Goal: Task Accomplishment & Management: Manage account settings

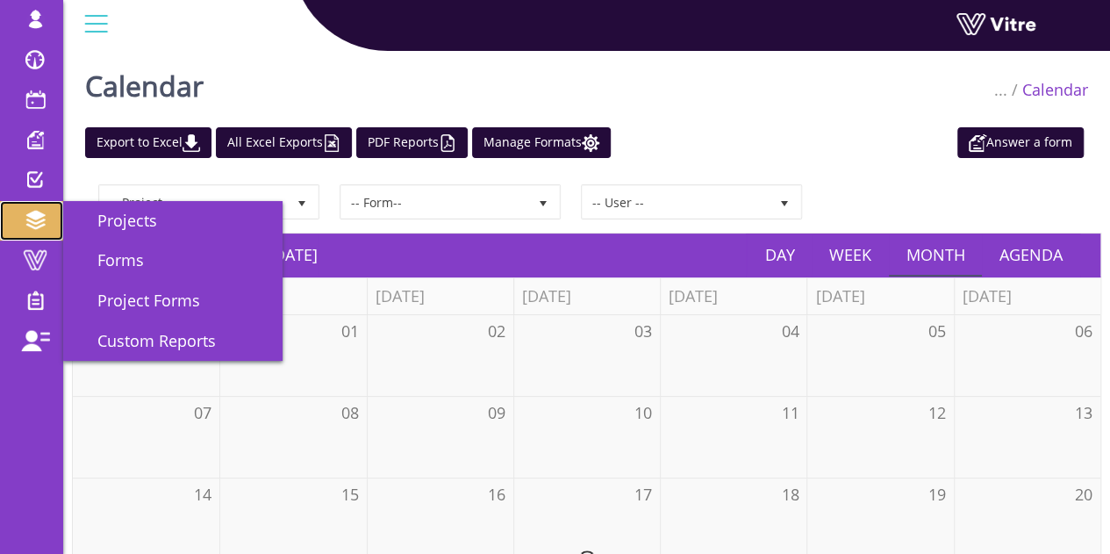
click at [46, 234] on link "Projects" at bounding box center [31, 221] width 63 height 40
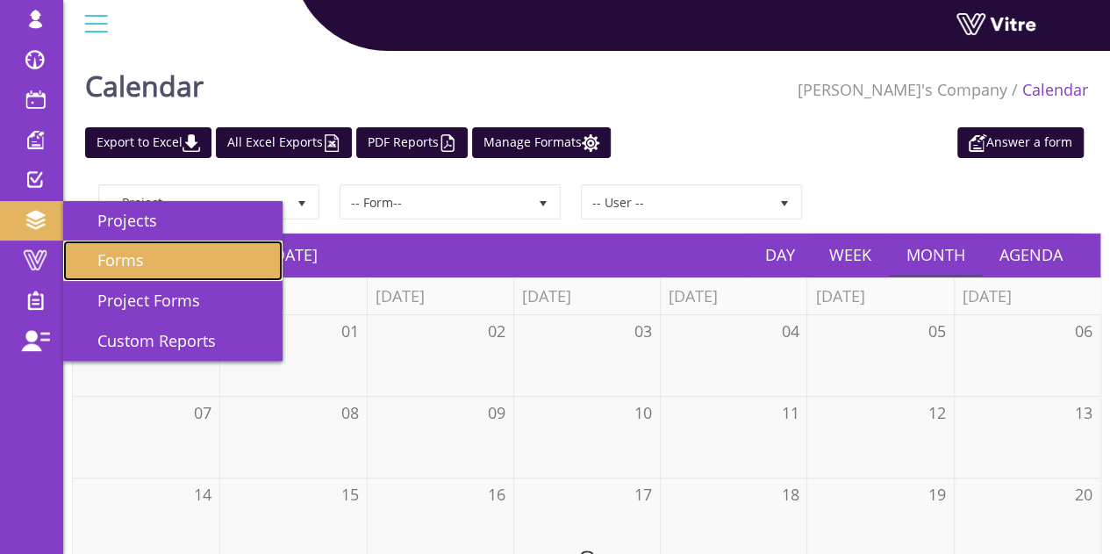
click at [121, 257] on span "Forms" at bounding box center [110, 259] width 68 height 21
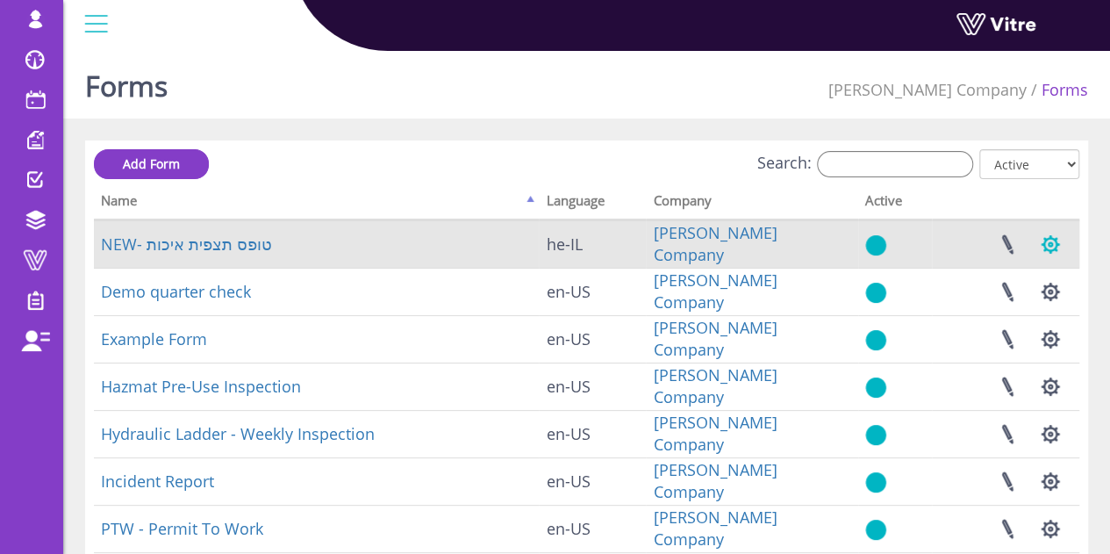
click at [1044, 247] on button "button" at bounding box center [1050, 244] width 44 height 47
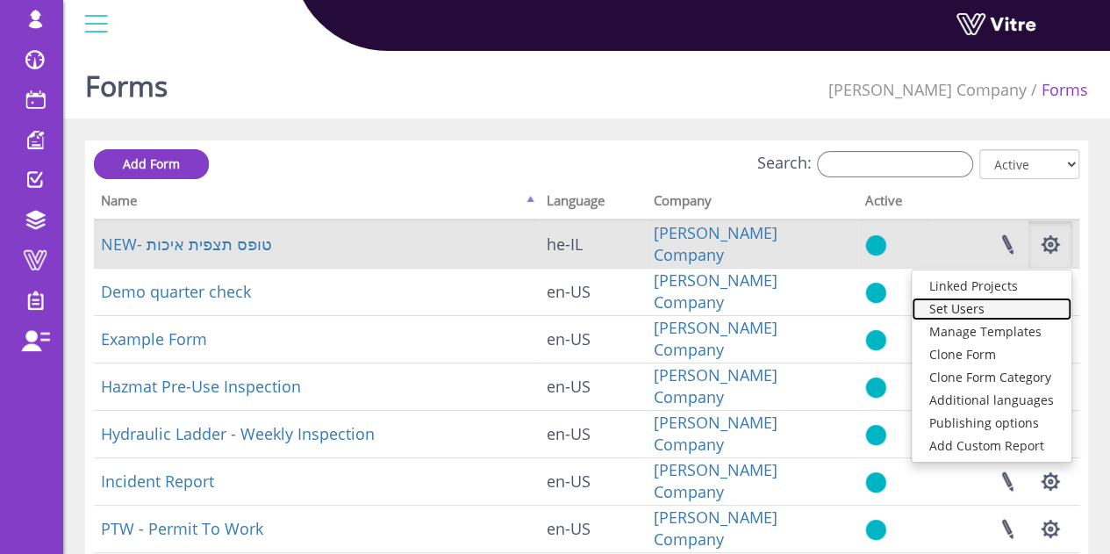
click at [980, 311] on link "Set Users" at bounding box center [992, 308] width 160 height 23
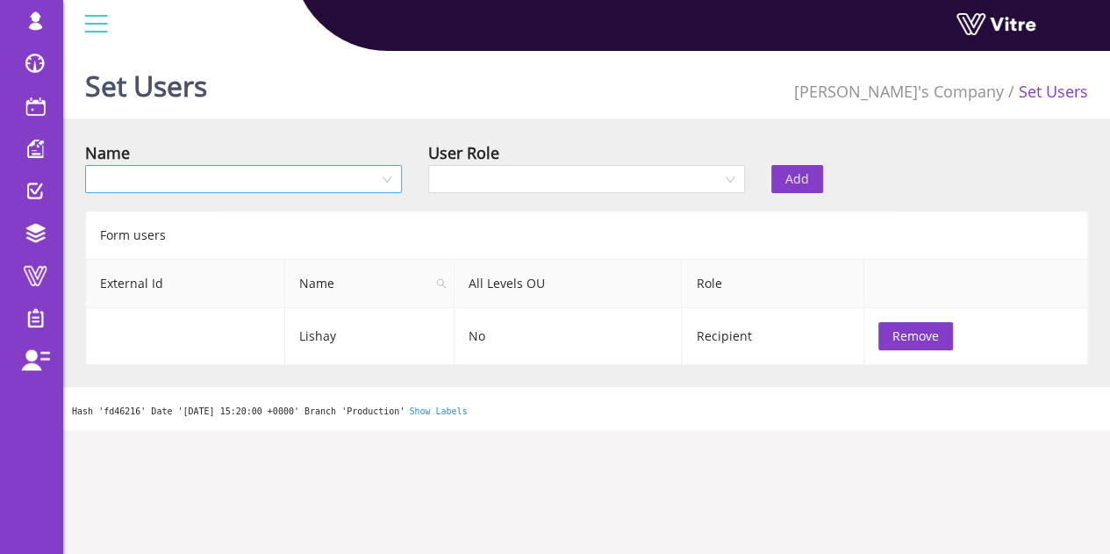
click at [160, 183] on input "search" at bounding box center [237, 179] width 283 height 26
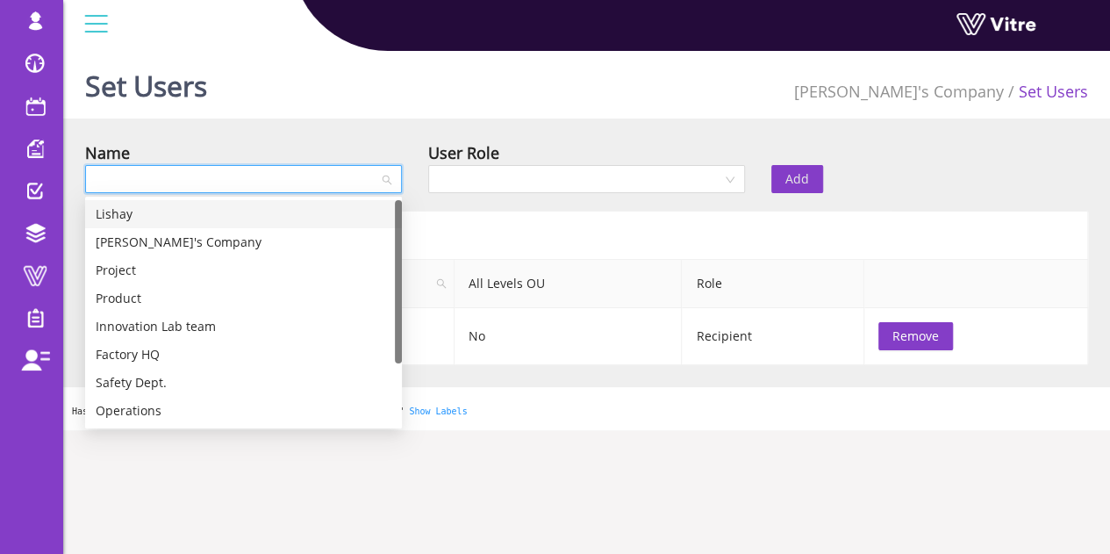
click at [160, 183] on input "search" at bounding box center [237, 179] width 283 height 26
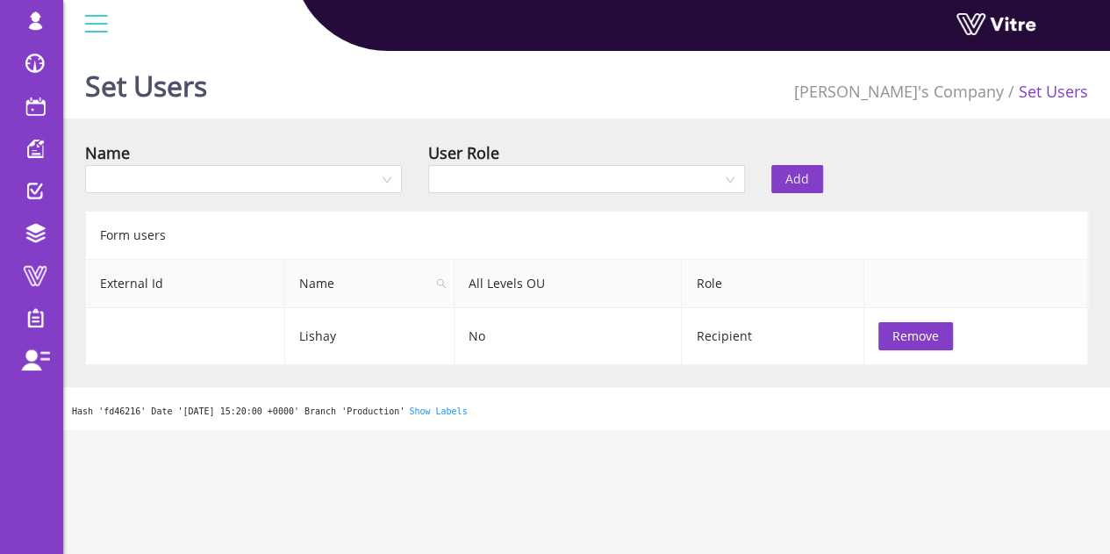
click at [122, 135] on div "Set Users Lishay's Company Set Users Name User Role Add Form users External Id …" at bounding box center [586, 237] width 1047 height 386
click at [1081, 92] on li "Set Users" at bounding box center [1046, 91] width 84 height 25
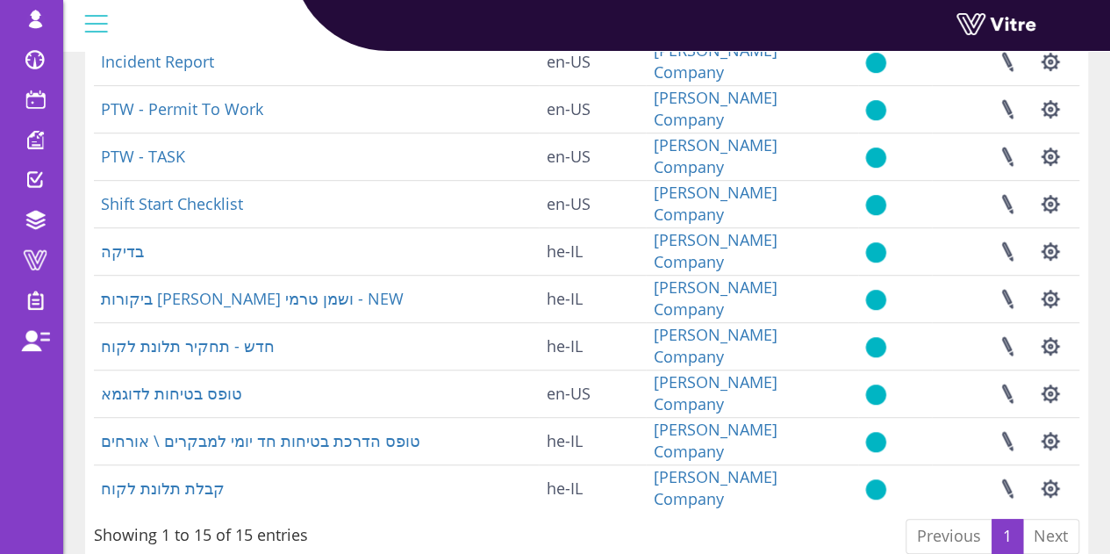
scroll to position [497, 0]
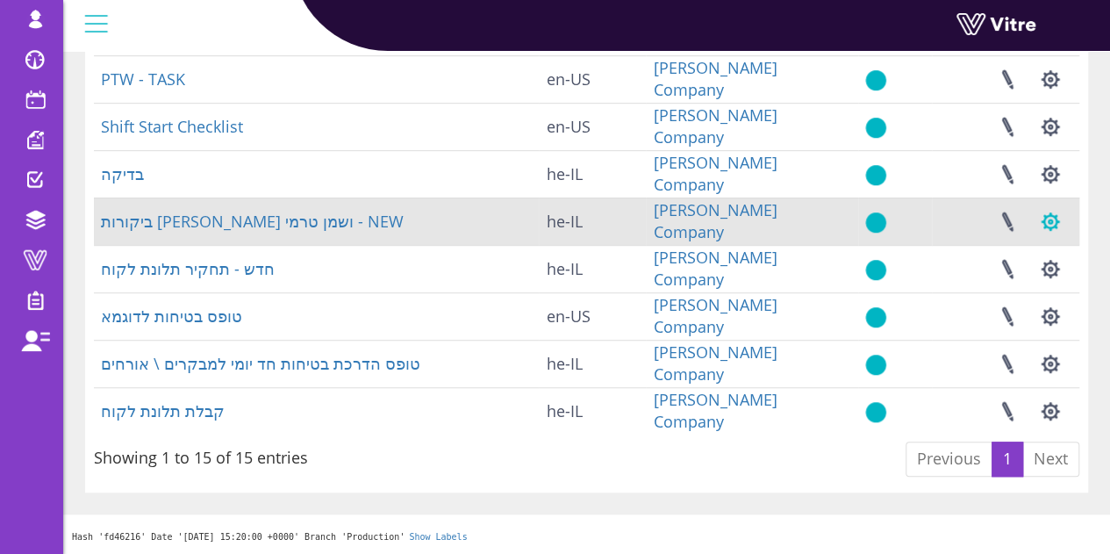
click at [1051, 220] on button "button" at bounding box center [1050, 221] width 44 height 47
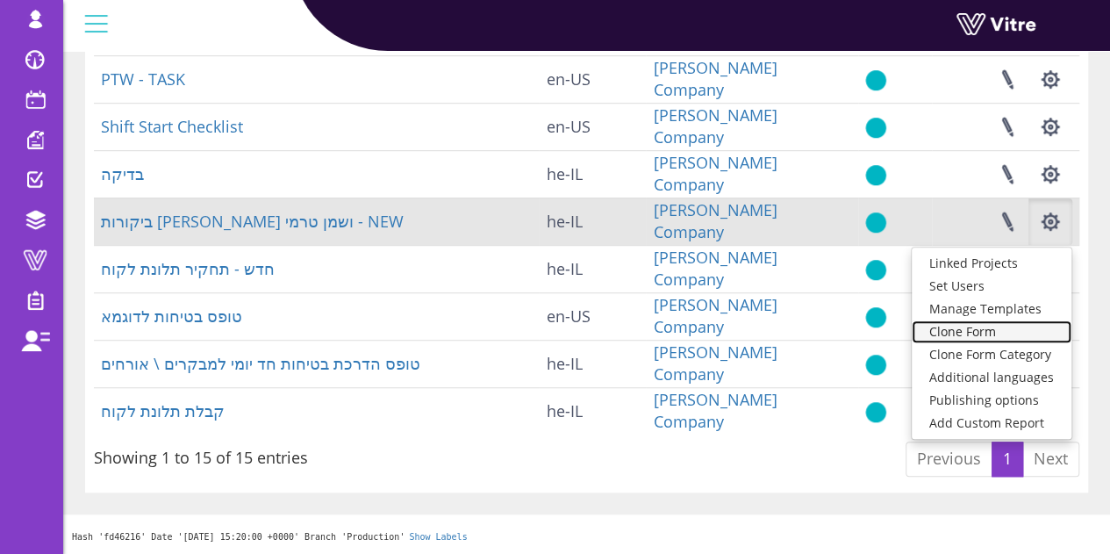
click at [1004, 335] on link "Clone Form" at bounding box center [992, 331] width 160 height 23
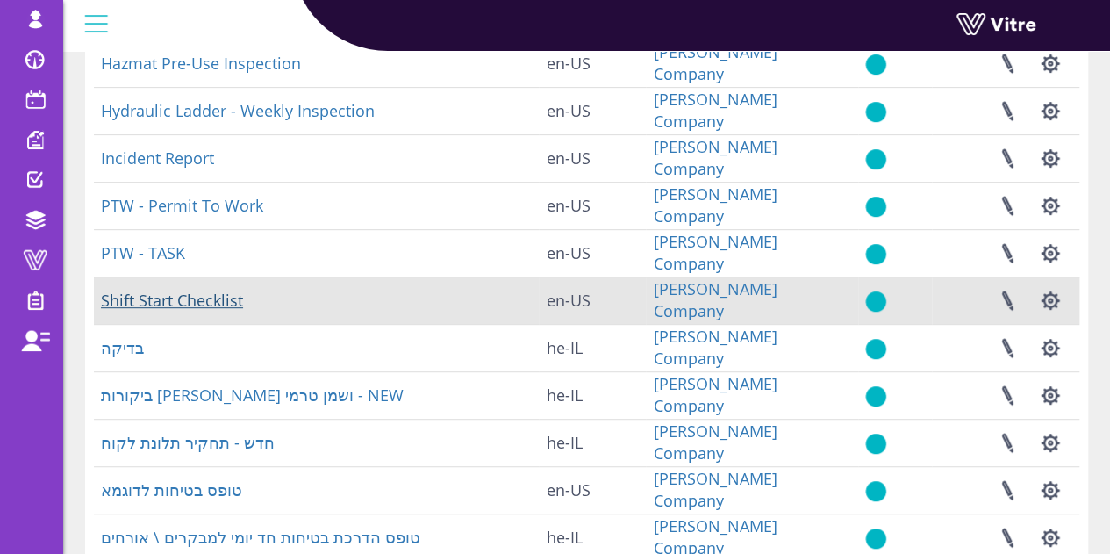
scroll to position [351, 0]
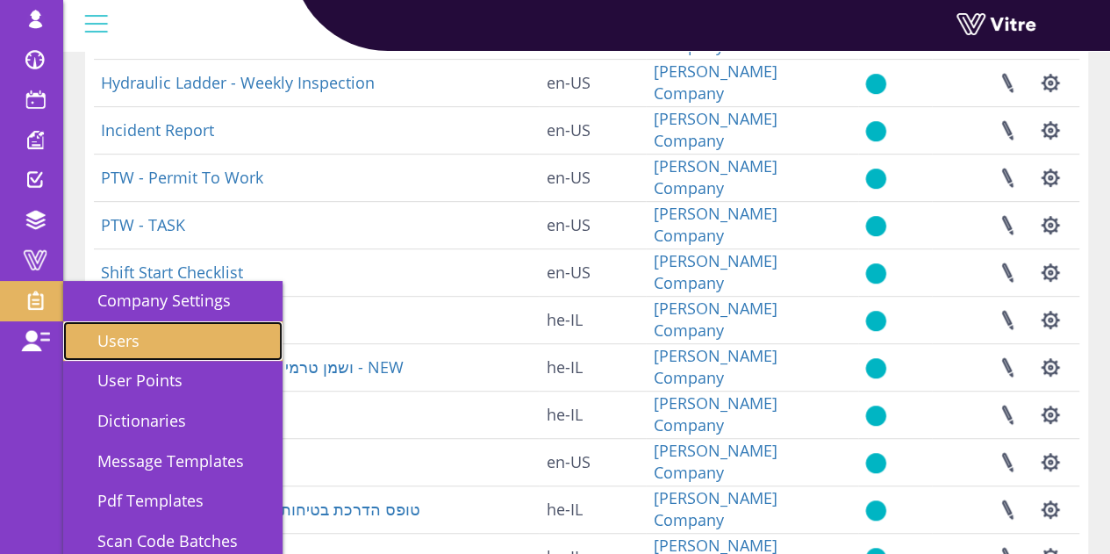
click at [163, 347] on link "Users" at bounding box center [172, 341] width 219 height 40
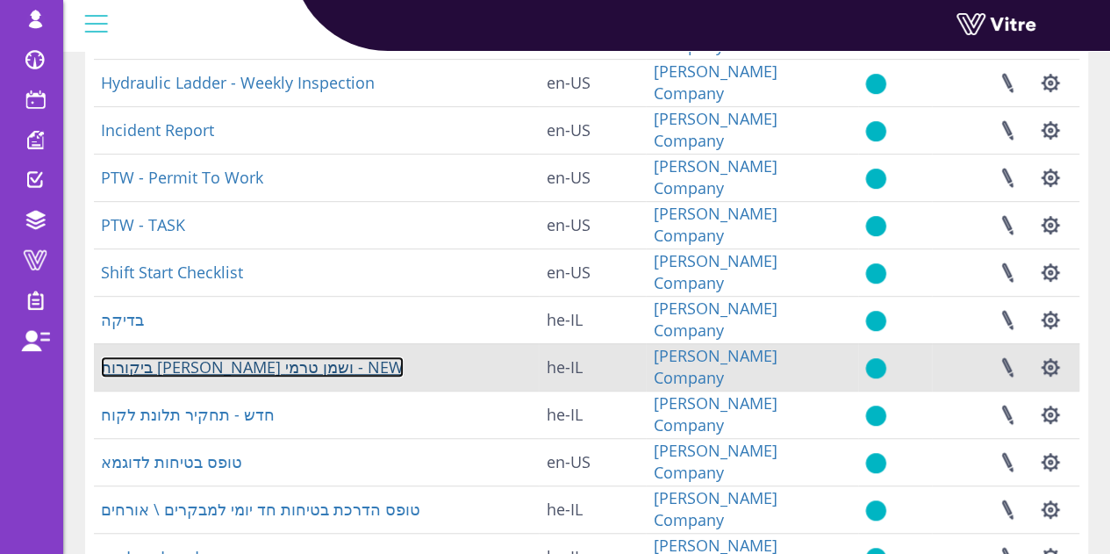
click at [218, 374] on link "ביקורות דודי קיטור ושמן טרמי - NEW" at bounding box center [252, 366] width 303 height 21
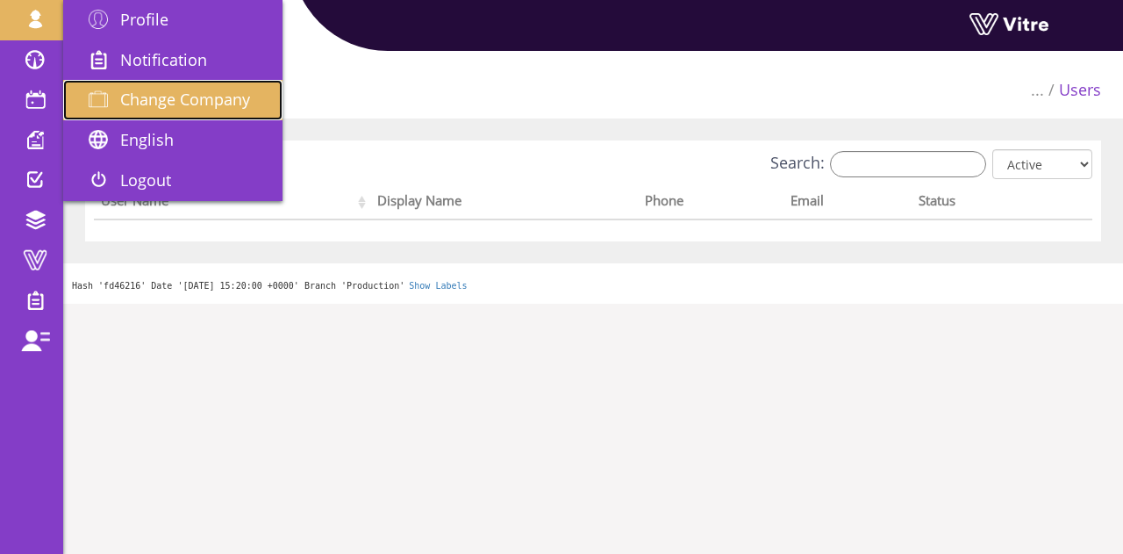
click at [161, 96] on span "Change Company" at bounding box center [185, 99] width 130 height 21
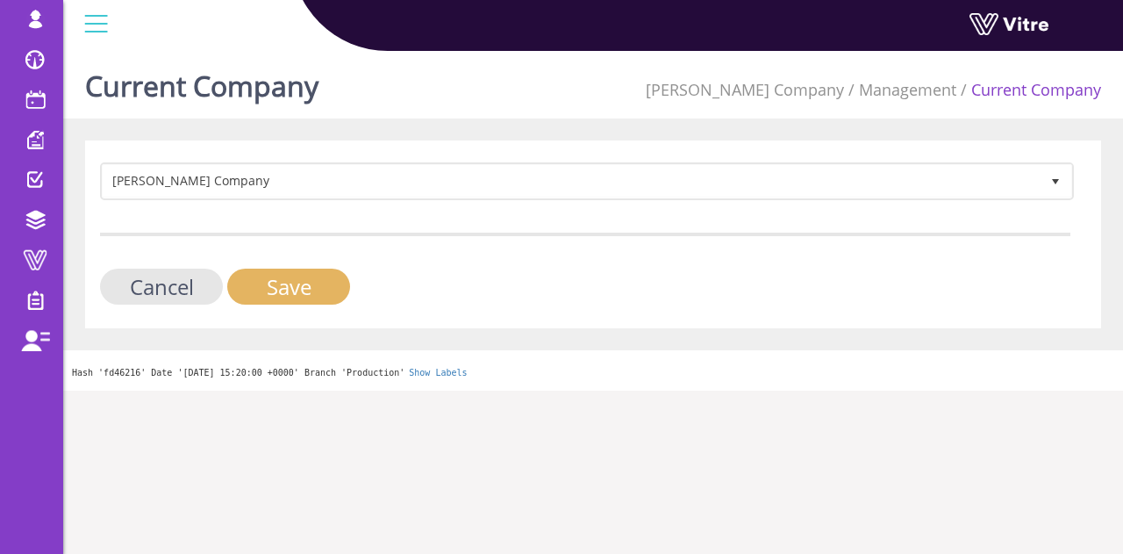
click at [290, 300] on input "Save" at bounding box center [288, 286] width 123 height 36
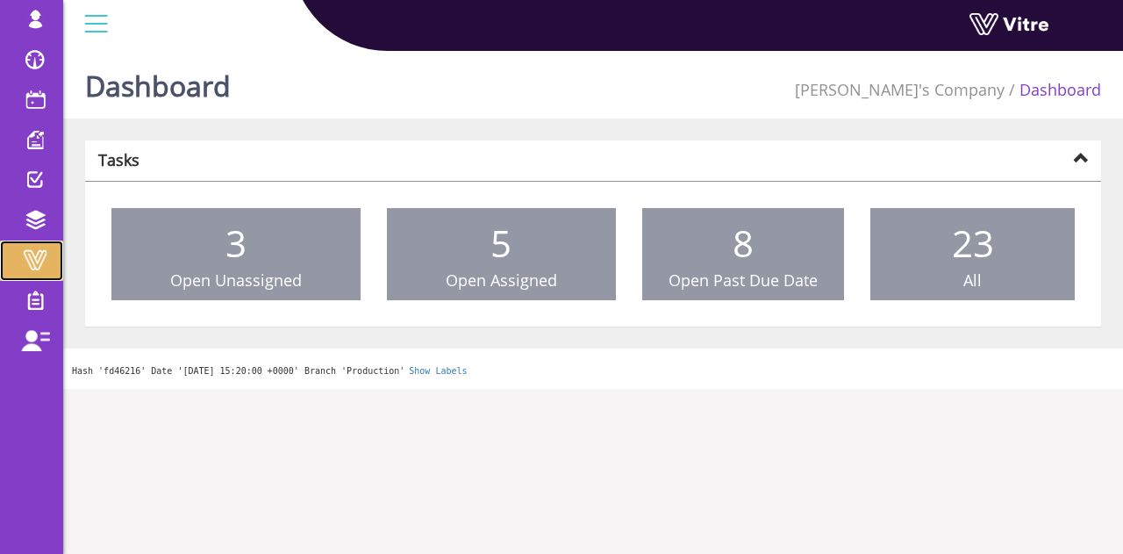
click at [49, 268] on span at bounding box center [35, 259] width 44 height 21
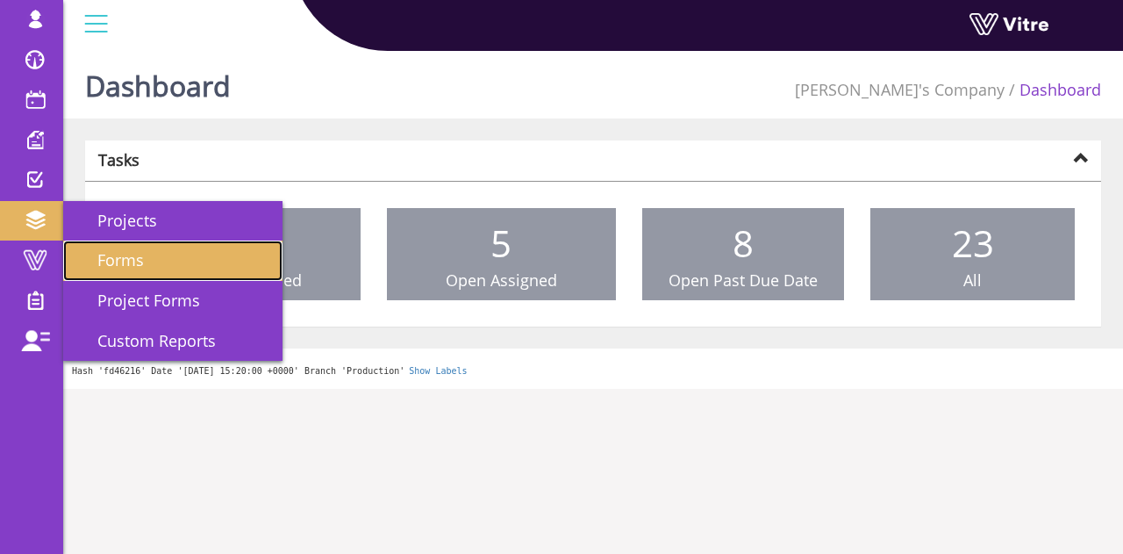
click at [158, 267] on link "Forms" at bounding box center [172, 260] width 219 height 40
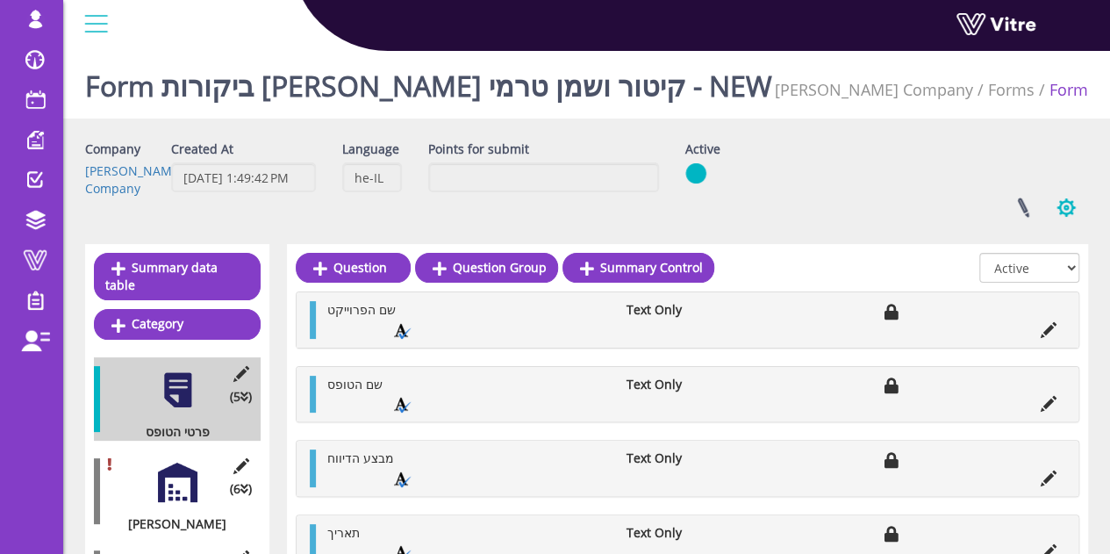
click at [1059, 208] on button "button" at bounding box center [1066, 207] width 44 height 47
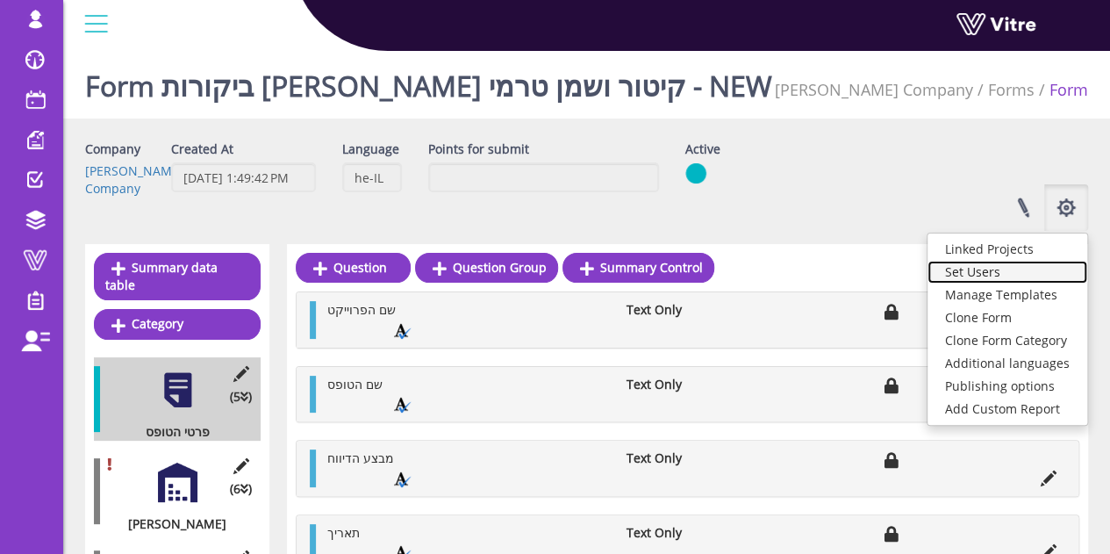
click at [1009, 272] on link "Set Users" at bounding box center [1007, 272] width 160 height 23
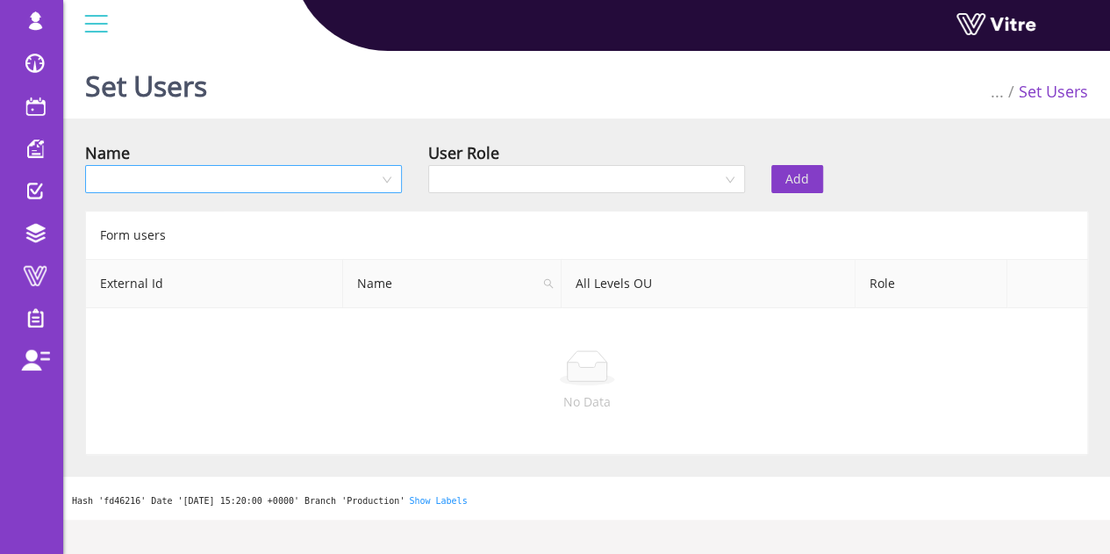
click at [340, 173] on input "search" at bounding box center [237, 179] width 283 height 26
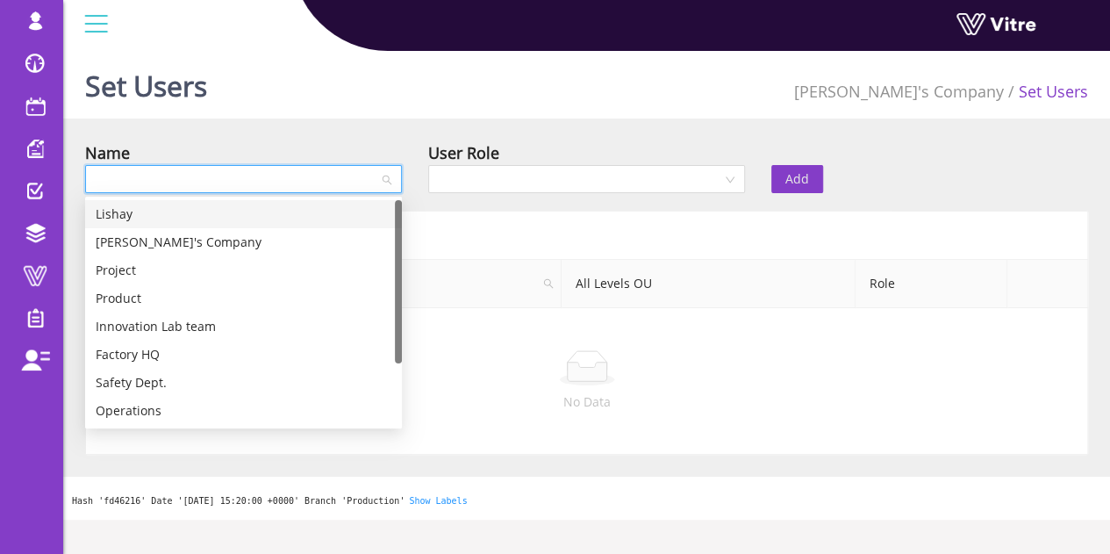
click at [130, 217] on div "Lishay" at bounding box center [244, 213] width 296 height 19
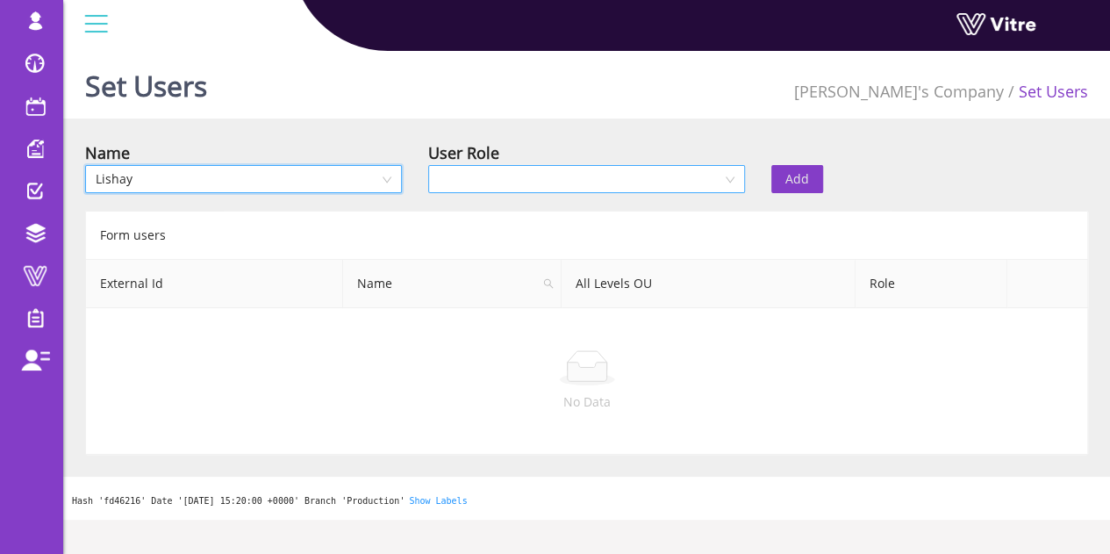
click at [580, 182] on input "search" at bounding box center [580, 179] width 283 height 26
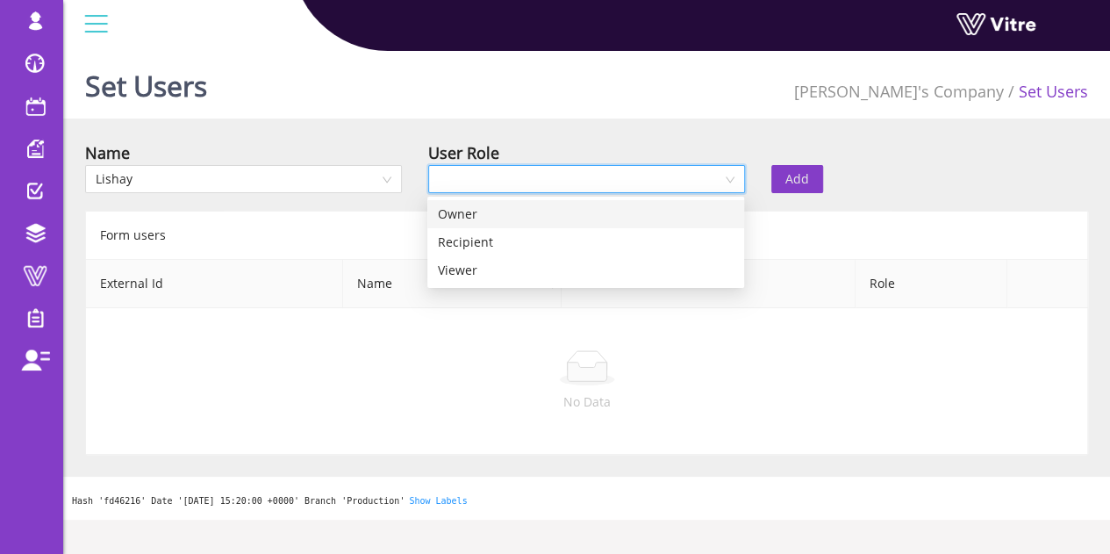
click at [495, 210] on div "Owner" at bounding box center [586, 213] width 296 height 19
click at [798, 175] on span "Add" at bounding box center [797, 178] width 24 height 19
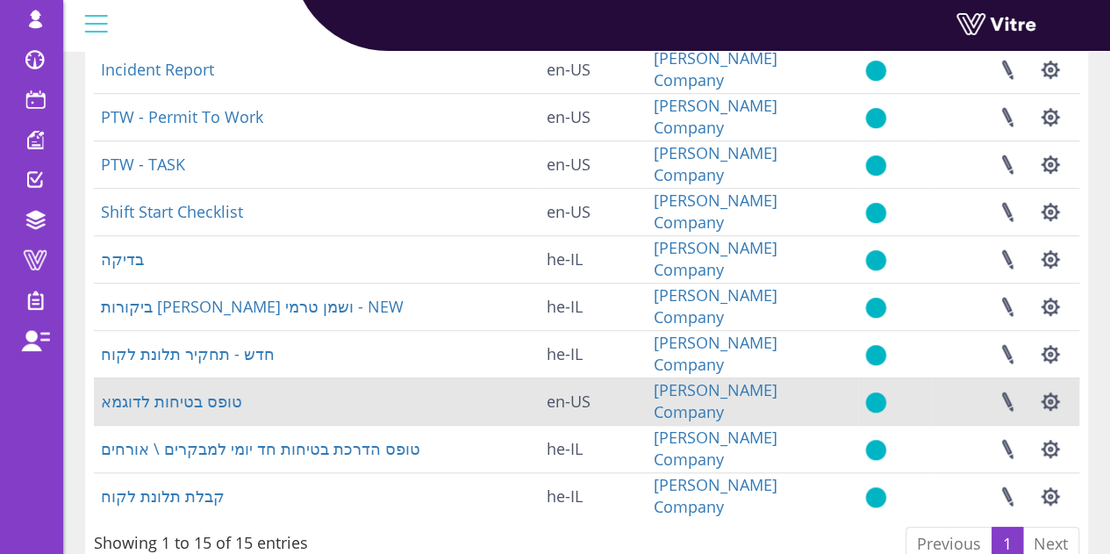
scroll to position [439, 0]
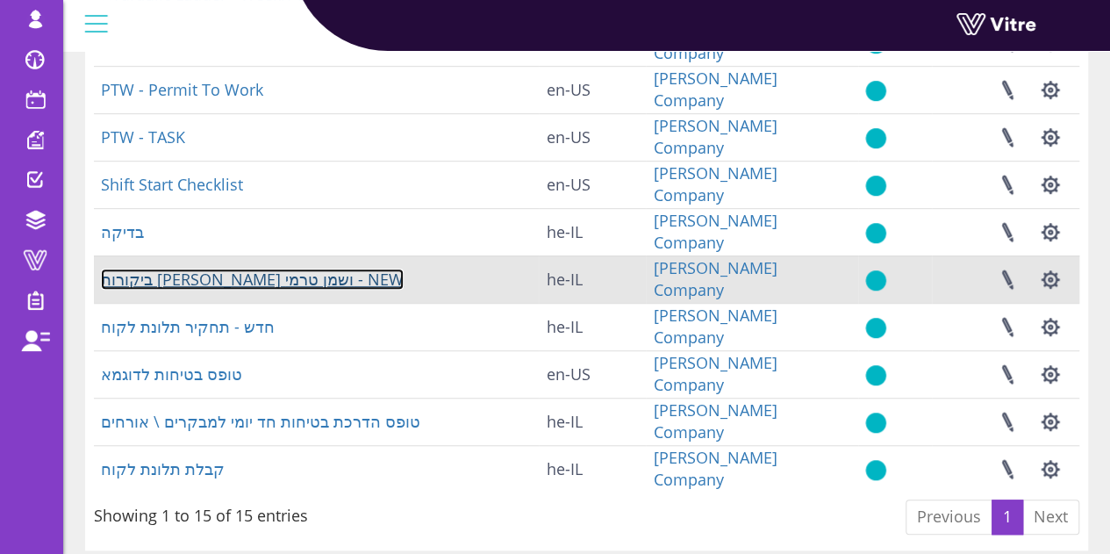
click at [272, 282] on link "ביקורות [PERSON_NAME] ושמן טרמי - NEW" at bounding box center [252, 278] width 303 height 21
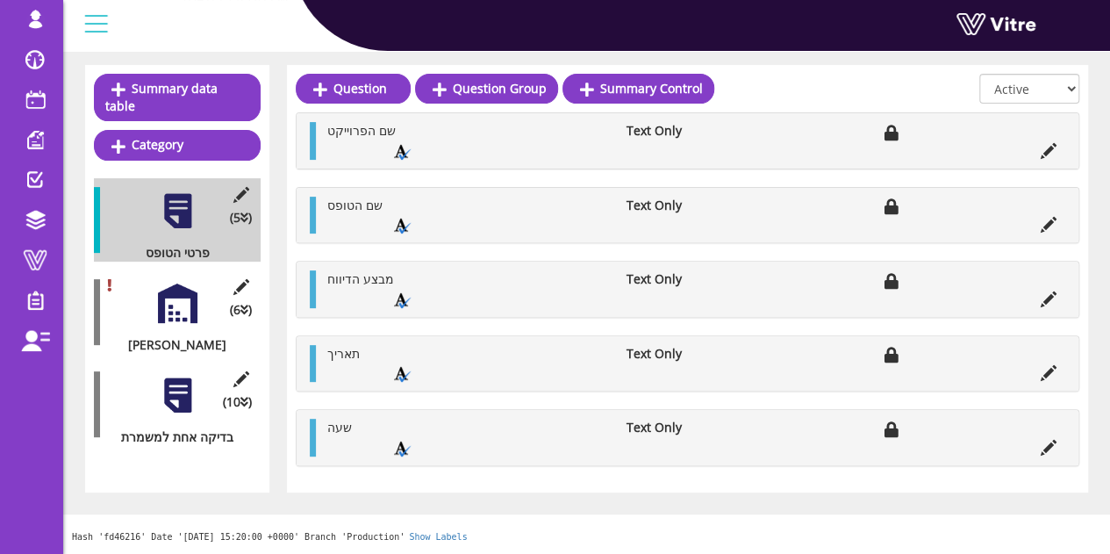
click at [176, 382] on div at bounding box center [177, 395] width 39 height 39
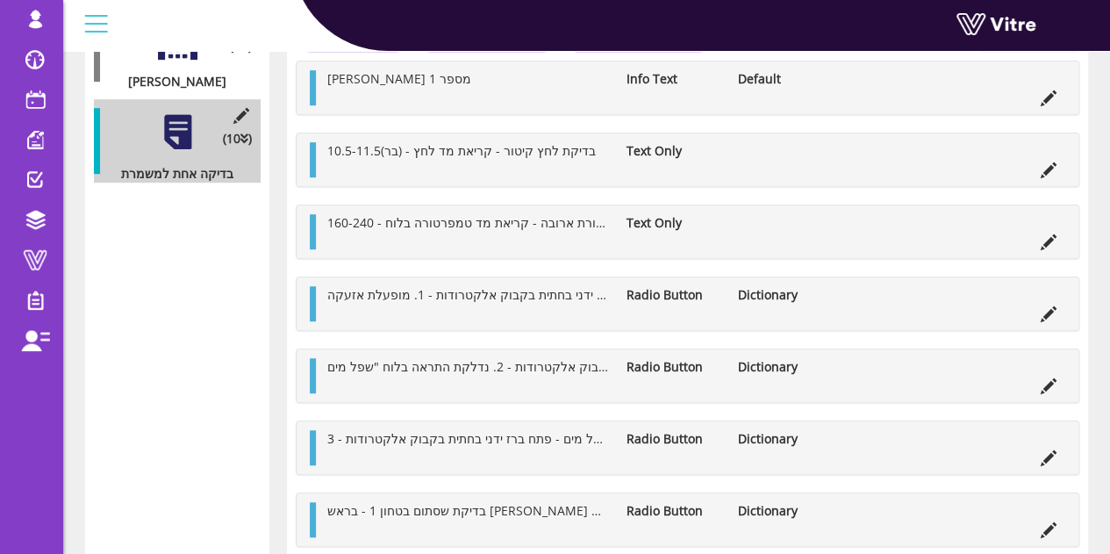
scroll to position [618, 0]
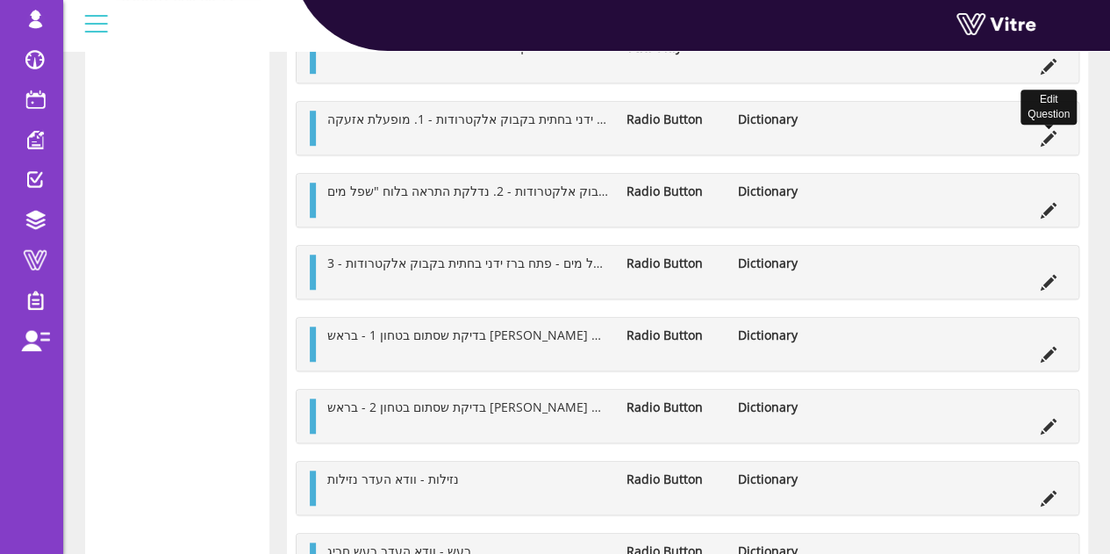
click at [1049, 134] on icon at bounding box center [1049, 139] width 16 height 16
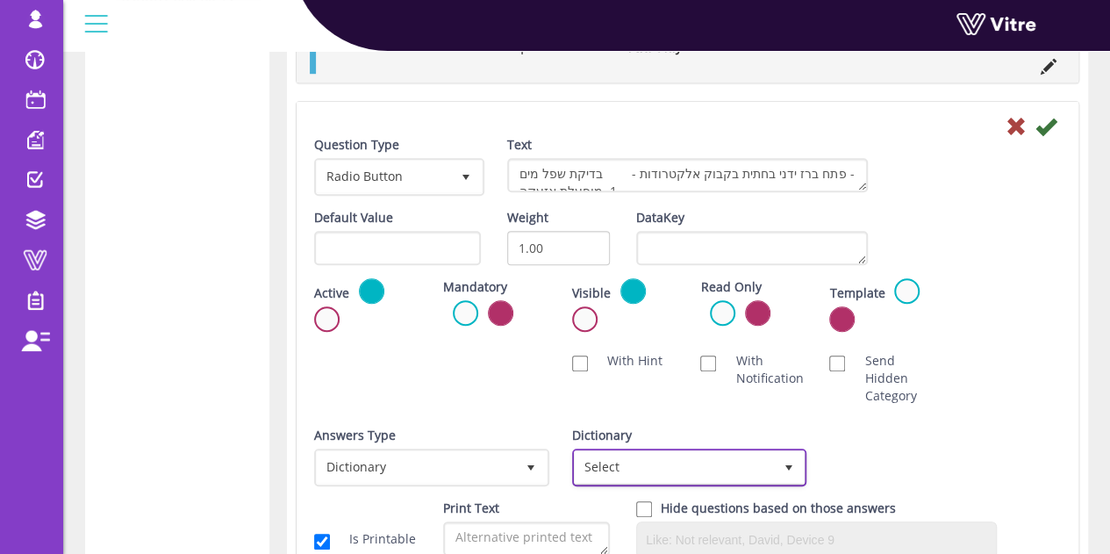
click at [626, 462] on span "Select" at bounding box center [674, 467] width 198 height 32
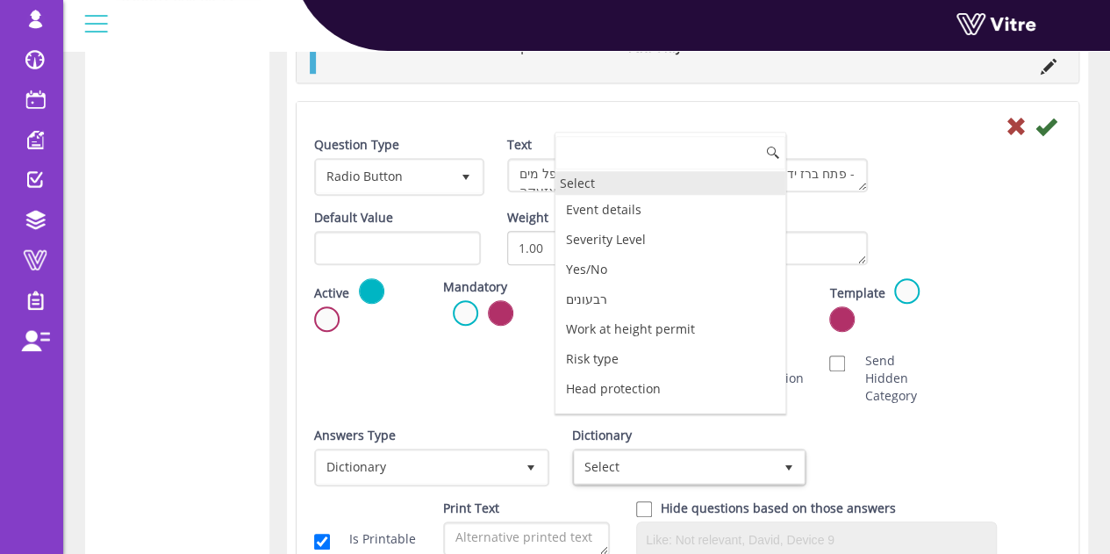
type input ","
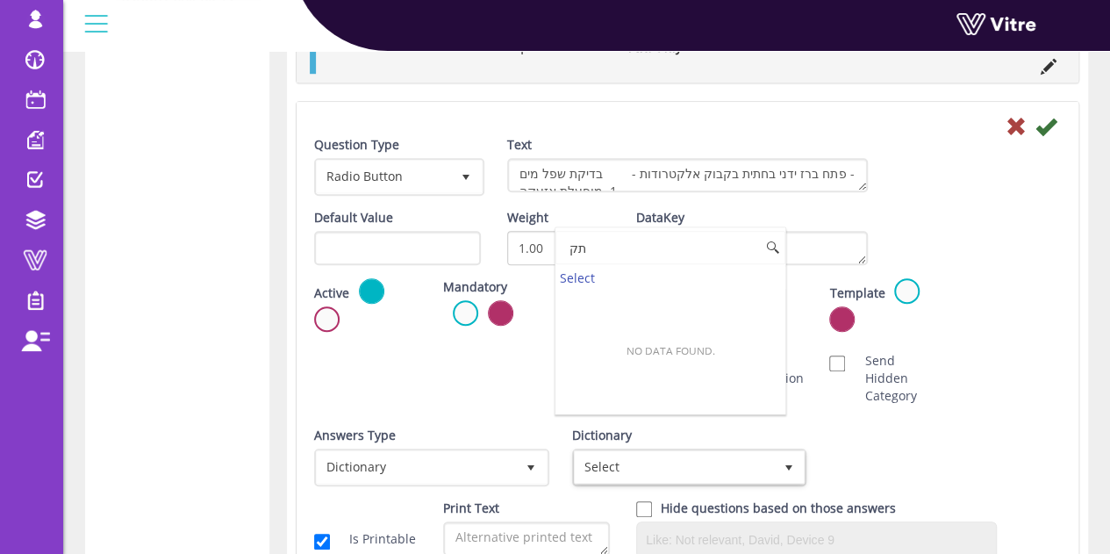
type input "ת"
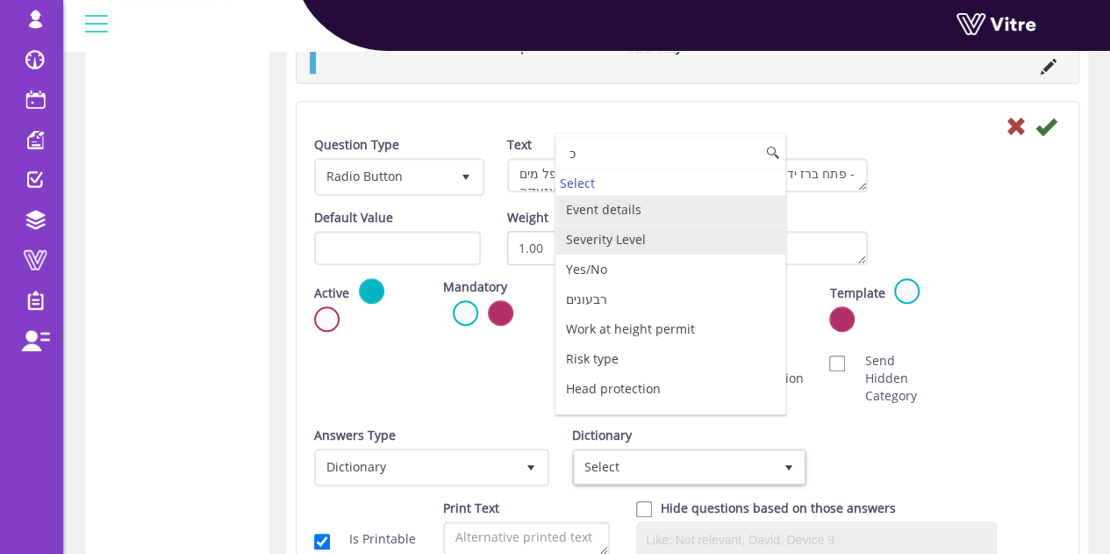
type input "כן"
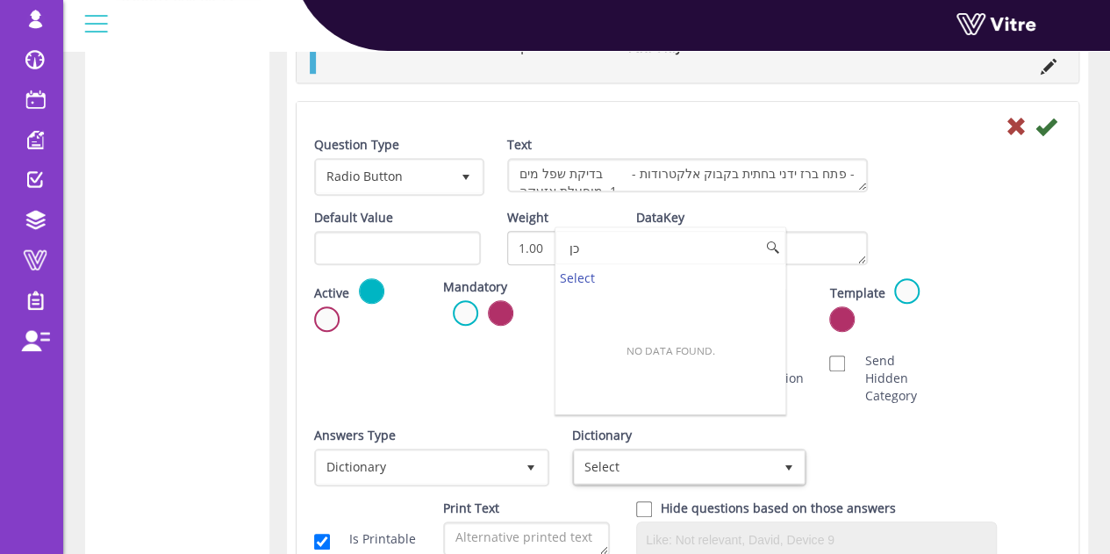
click at [706, 240] on input "כן" at bounding box center [670, 247] width 230 height 33
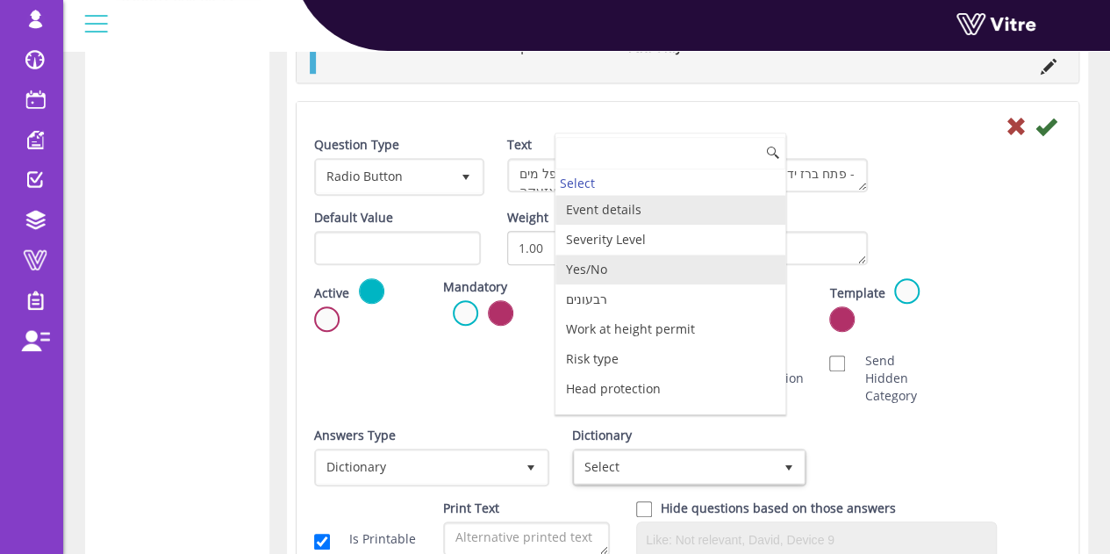
click at [686, 262] on li "Yes/No" at bounding box center [670, 269] width 230 height 30
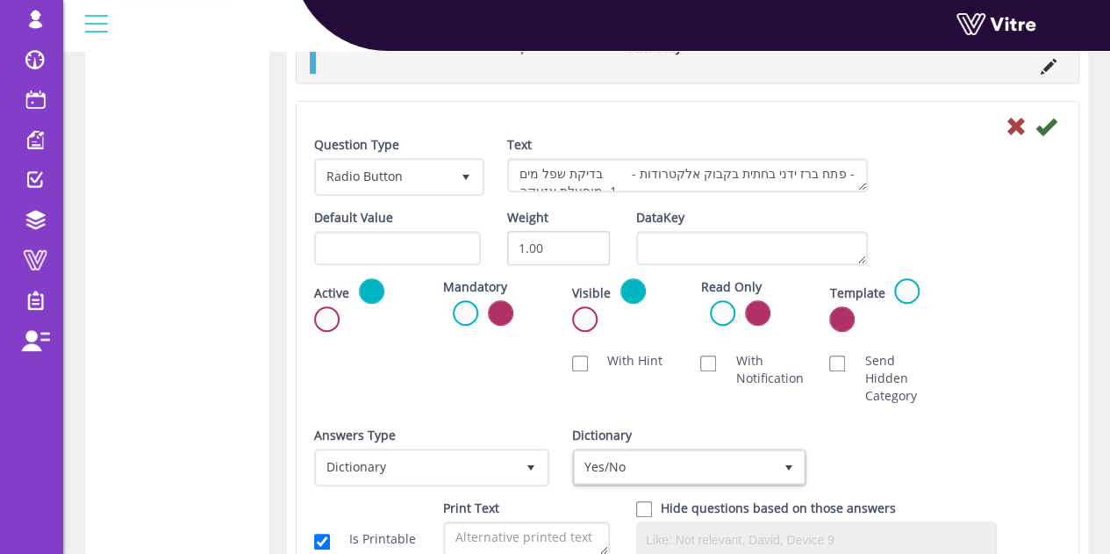
click at [1060, 119] on div at bounding box center [687, 125] width 773 height 21
click at [1051, 121] on icon at bounding box center [1045, 126] width 21 height 21
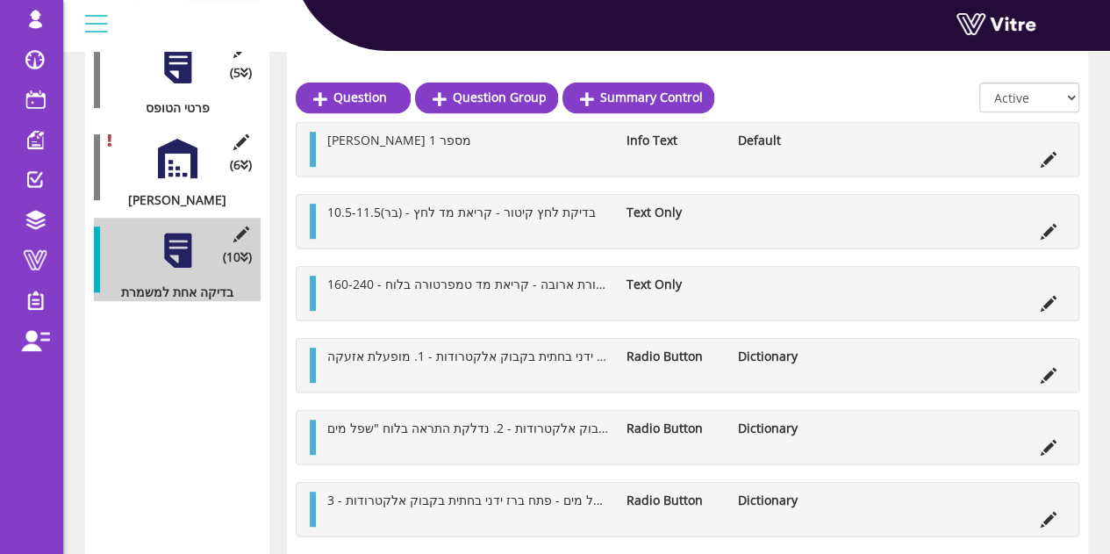
scroll to position [346, 0]
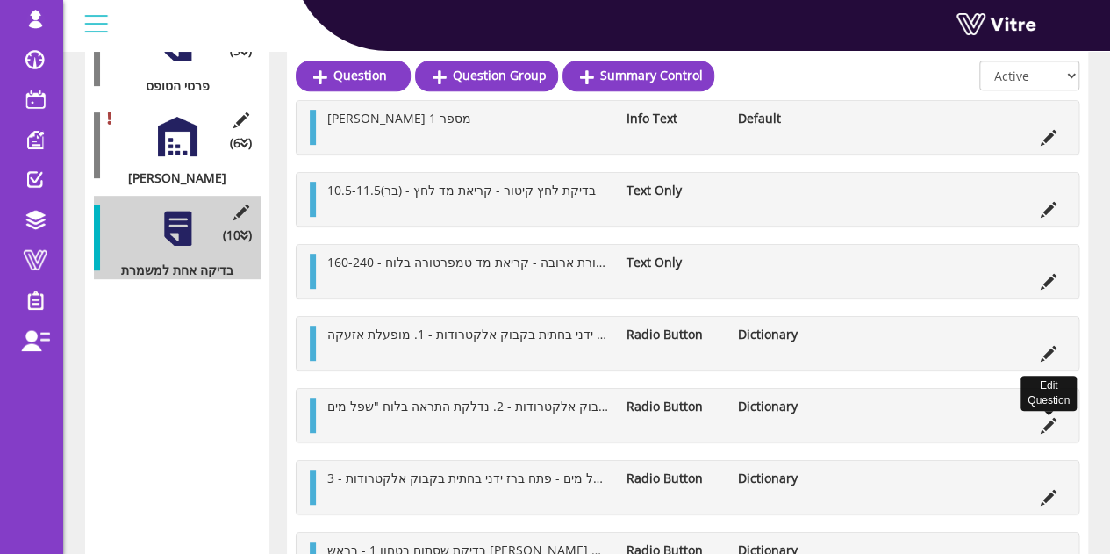
click at [1049, 422] on icon at bounding box center [1049, 426] width 16 height 16
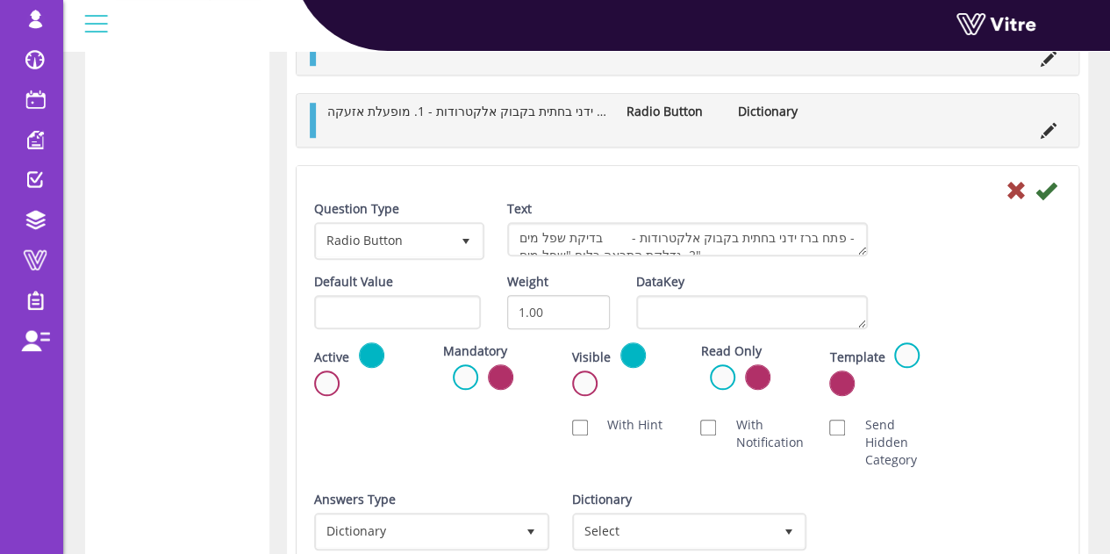
scroll to position [697, 0]
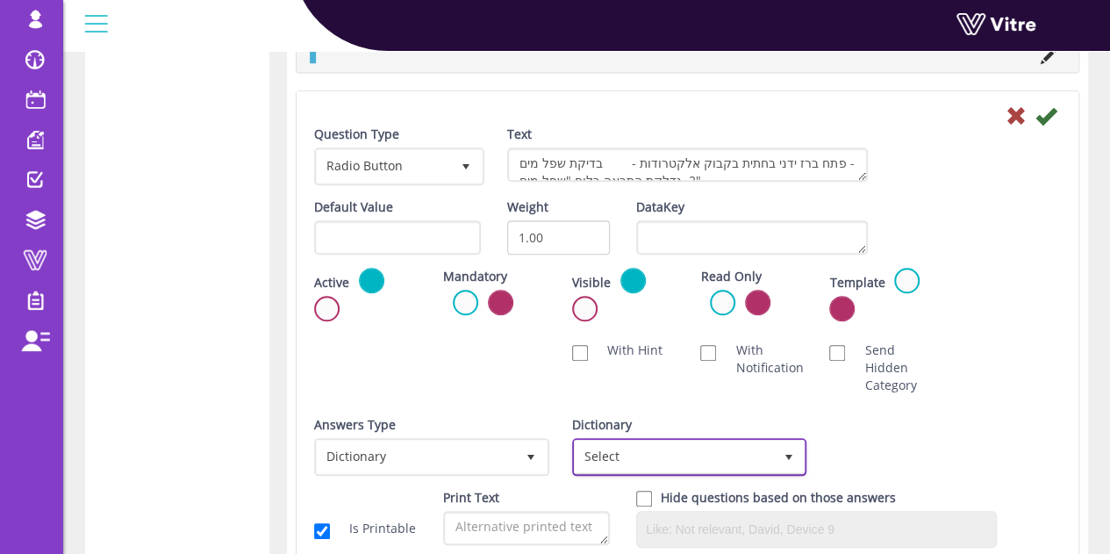
click at [686, 457] on span "Select" at bounding box center [674, 456] width 198 height 32
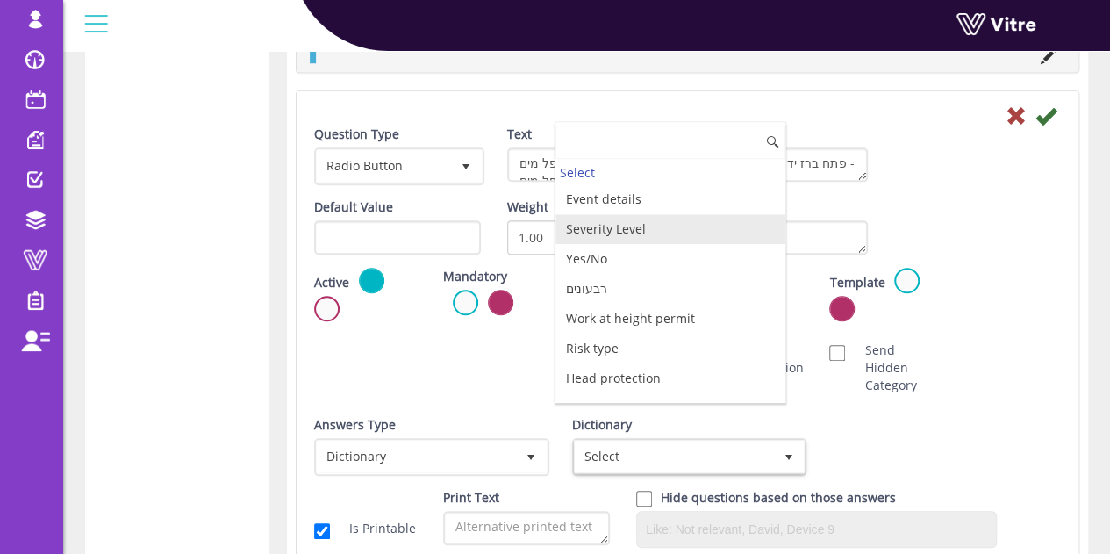
click at [619, 244] on li "Yes/No" at bounding box center [670, 259] width 230 height 30
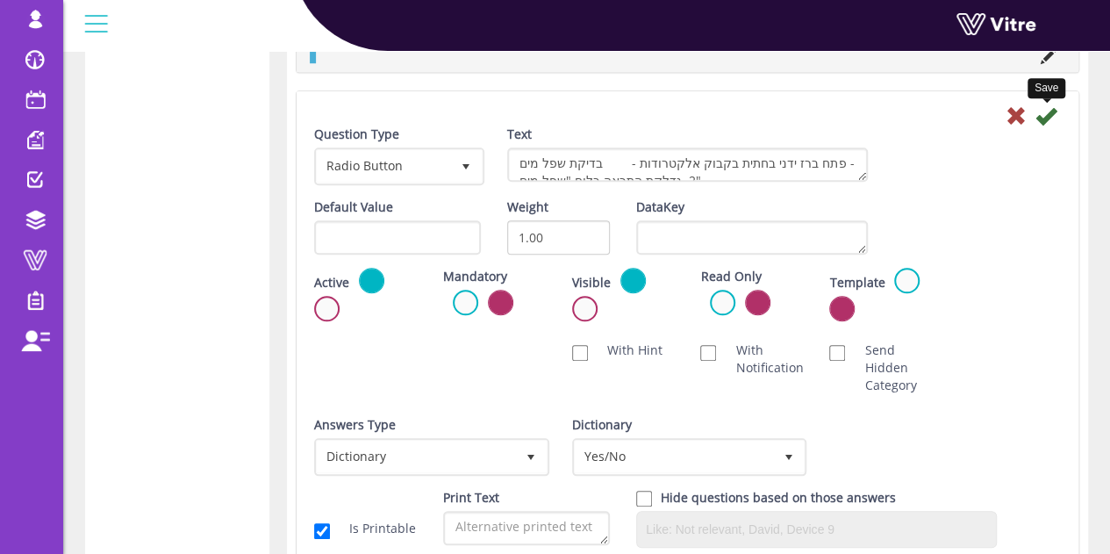
click at [1049, 105] on icon at bounding box center [1045, 115] width 21 height 21
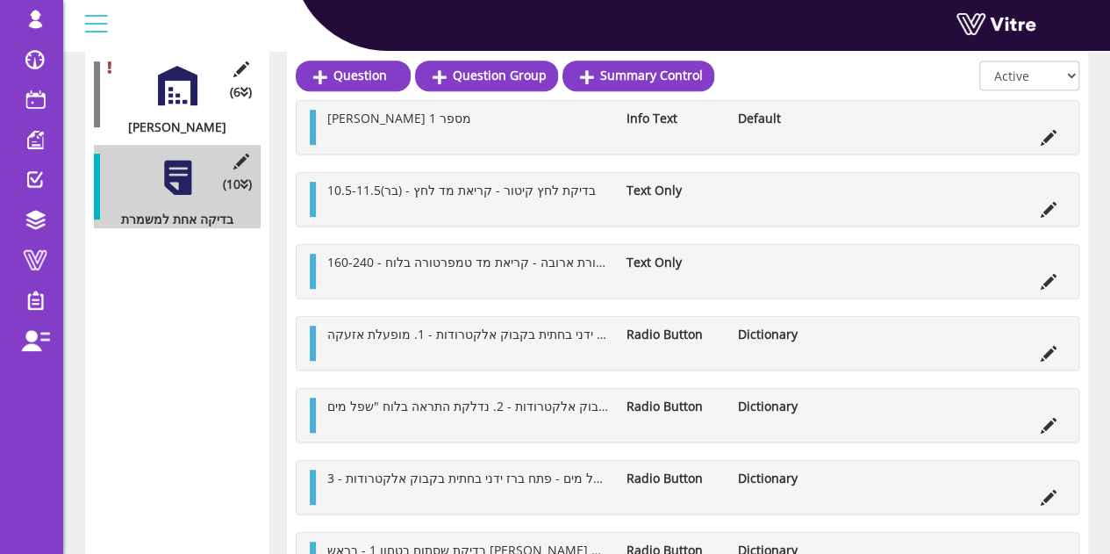
scroll to position [433, 0]
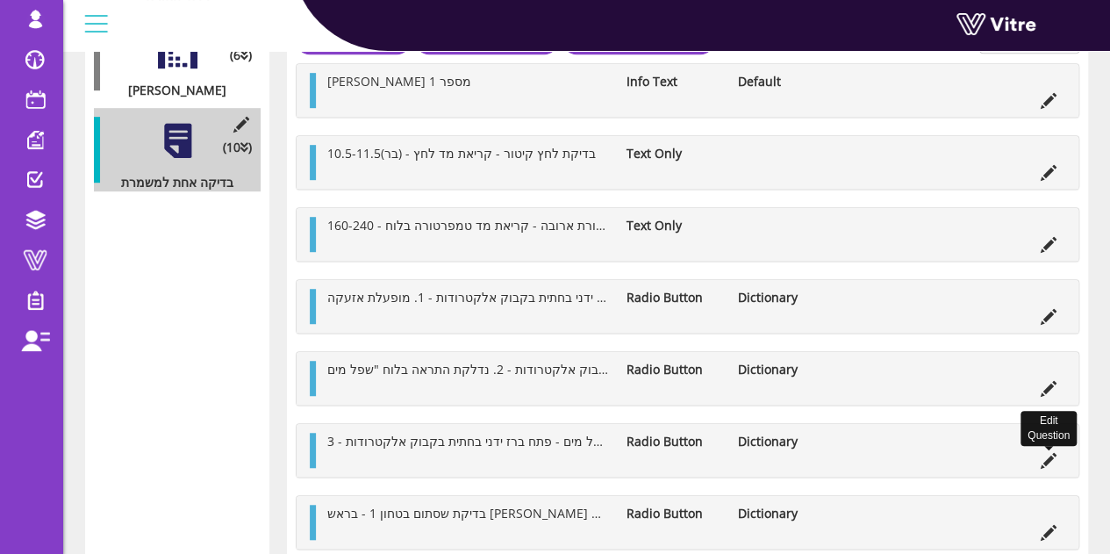
click at [1048, 453] on icon at bounding box center [1049, 461] width 16 height 16
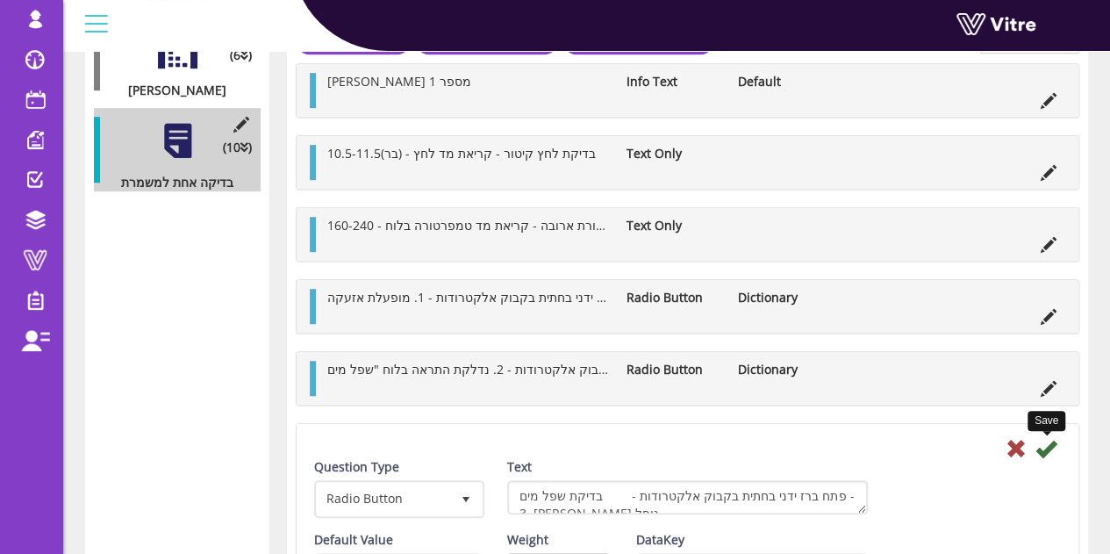
click at [1048, 455] on icon at bounding box center [1045, 448] width 21 height 21
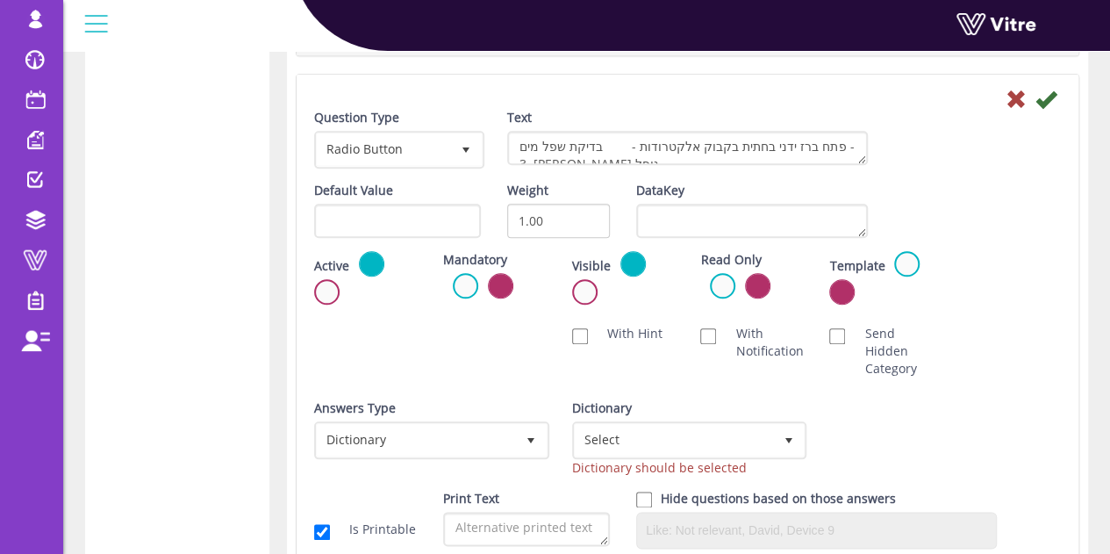
scroll to position [784, 0]
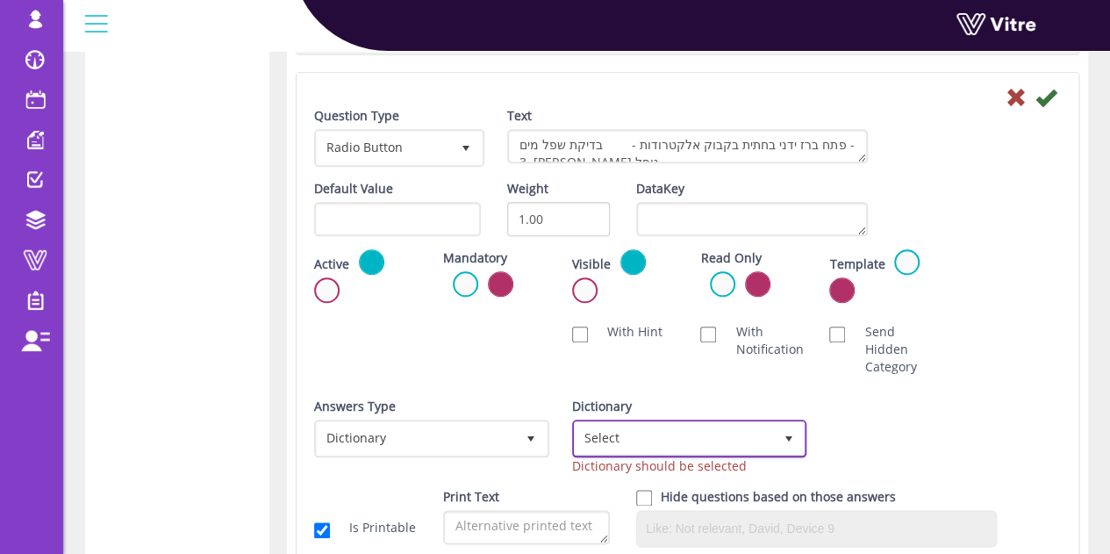
click at [597, 422] on span "Select" at bounding box center [674, 438] width 198 height 32
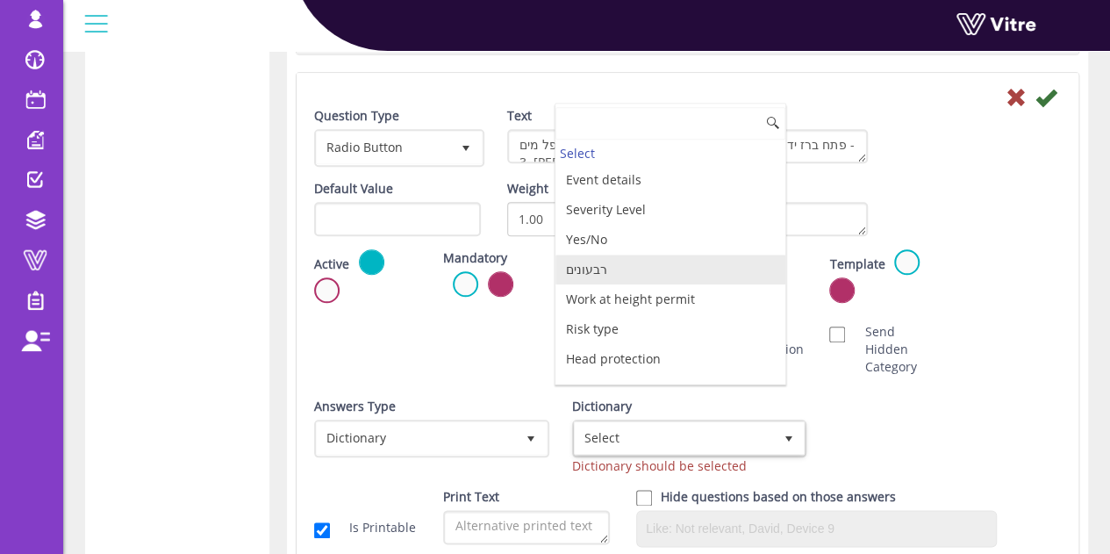
click at [612, 237] on li "Yes/No" at bounding box center [670, 240] width 230 height 30
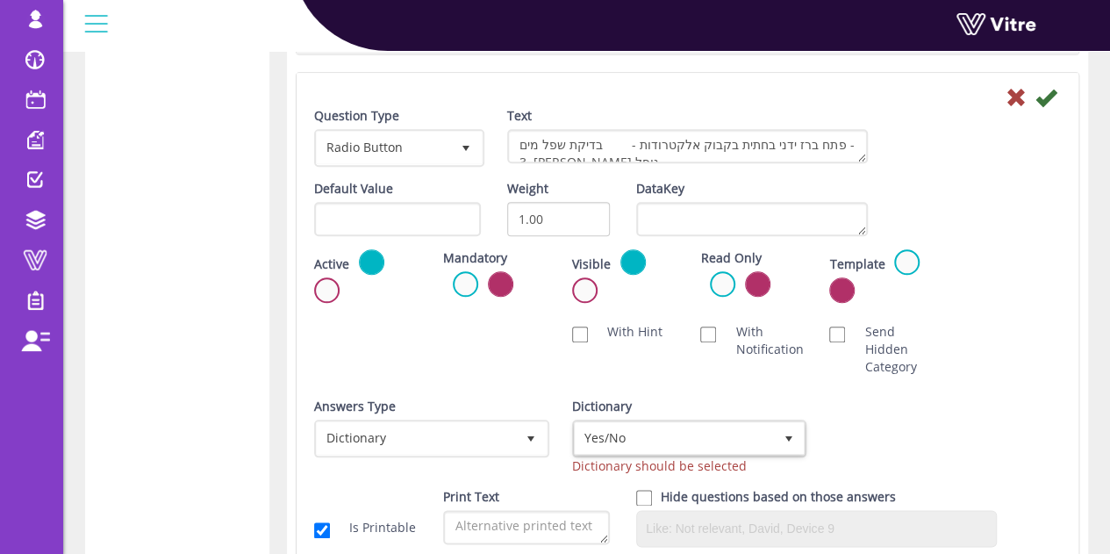
click at [1056, 87] on div at bounding box center [687, 96] width 773 height 21
click at [1048, 90] on icon at bounding box center [1045, 97] width 21 height 21
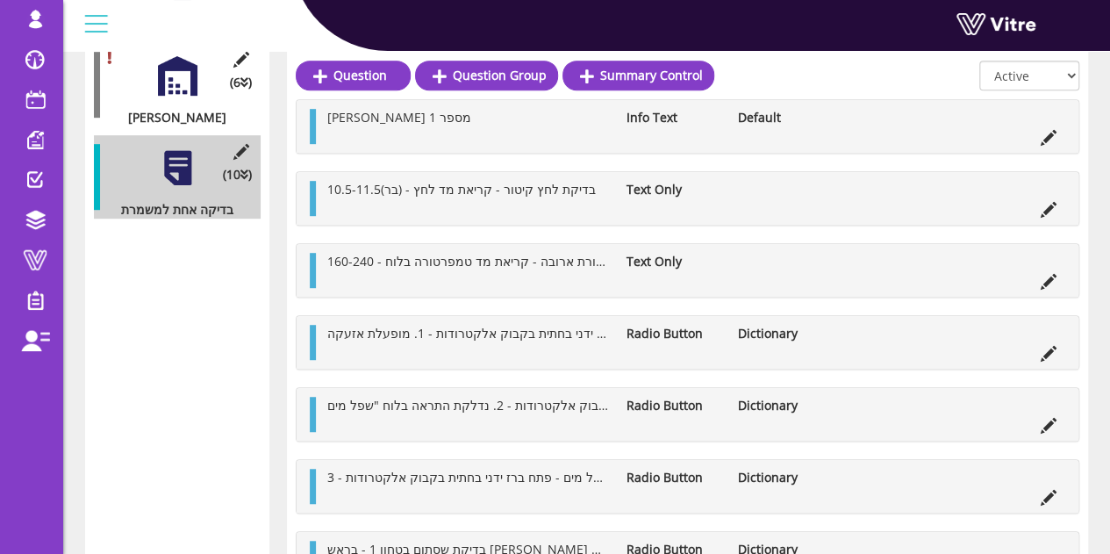
scroll to position [433, 0]
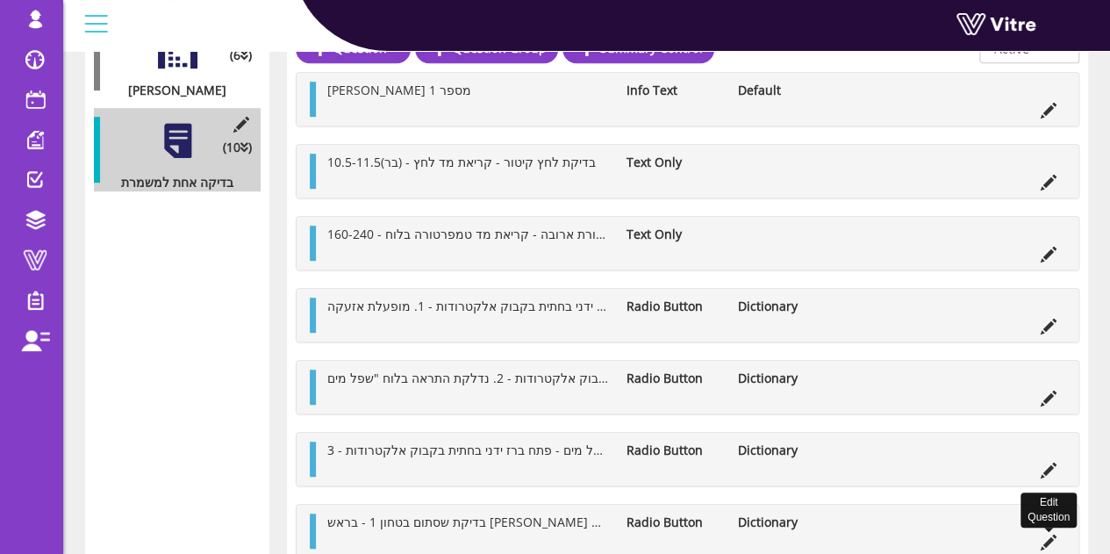
click at [1048, 534] on icon at bounding box center [1049, 542] width 16 height 16
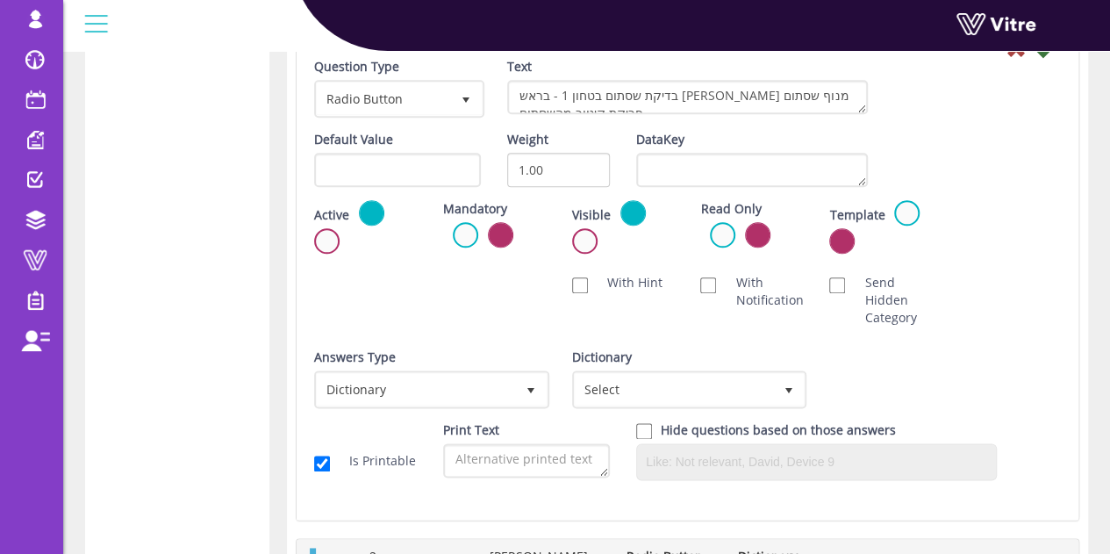
scroll to position [960, 0]
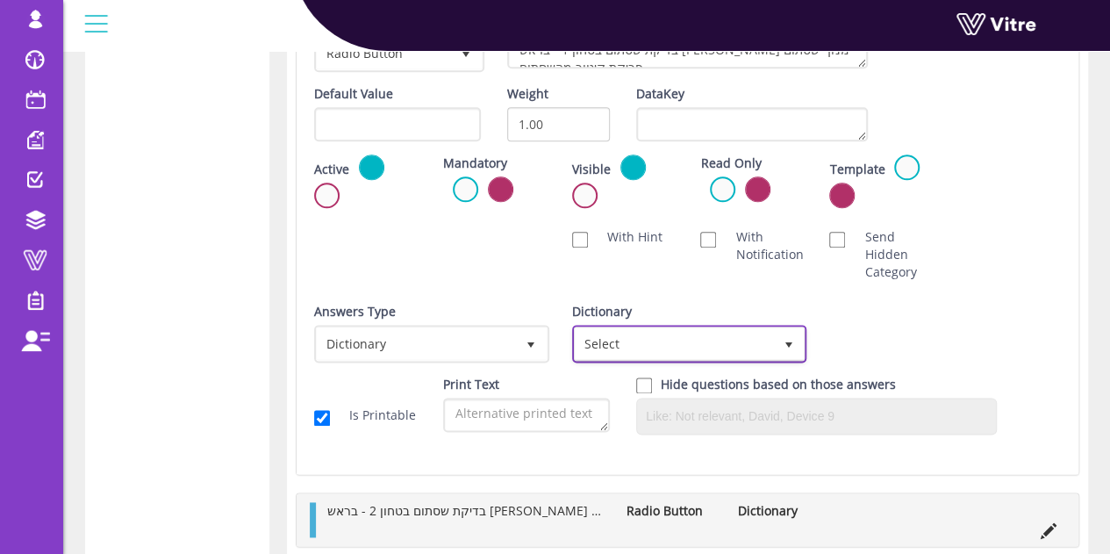
click at [676, 334] on span "Select" at bounding box center [674, 343] width 198 height 32
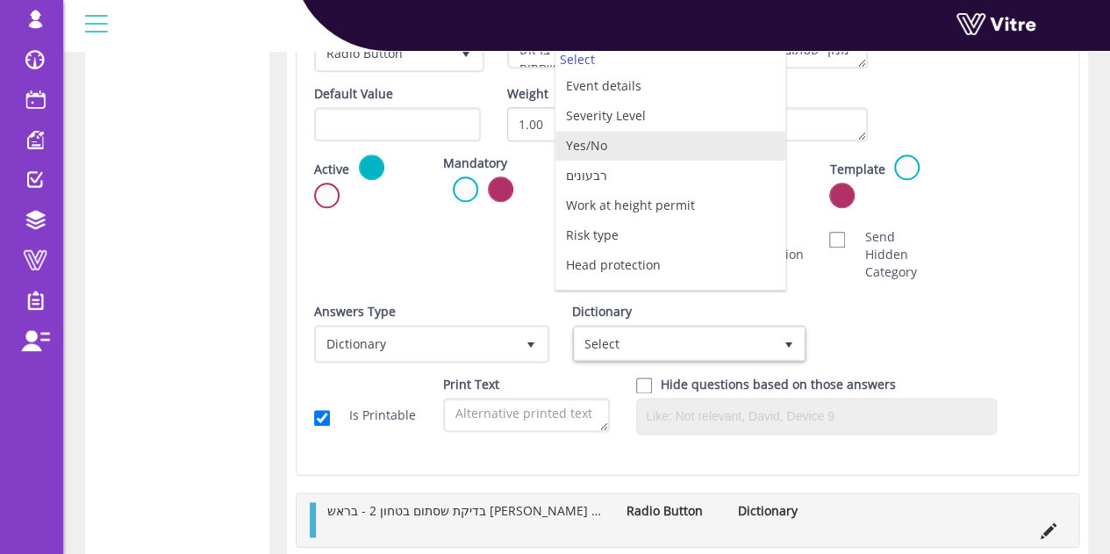
click at [616, 141] on li "Yes/No" at bounding box center [670, 146] width 230 height 30
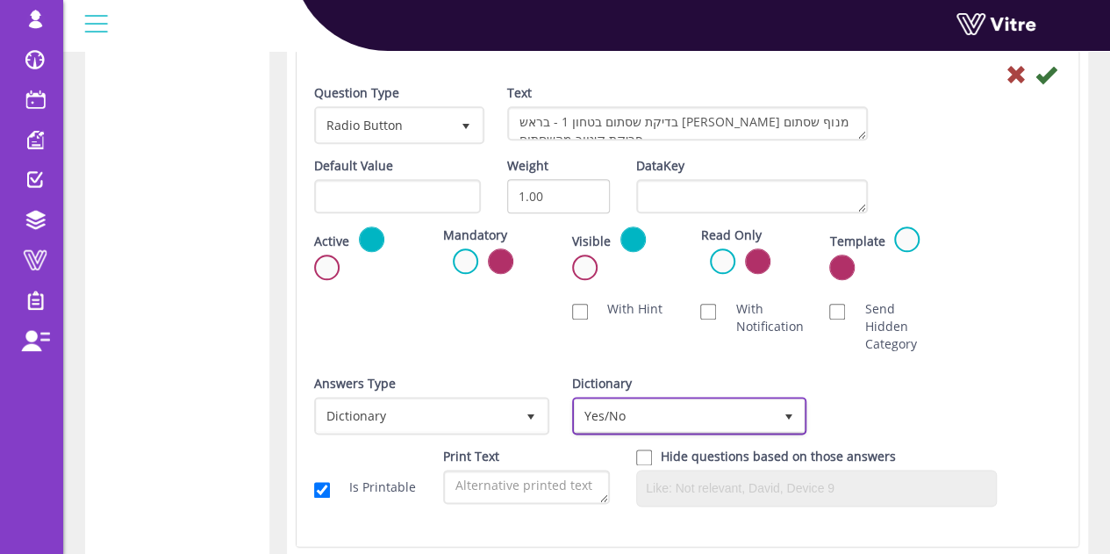
scroll to position [784, 0]
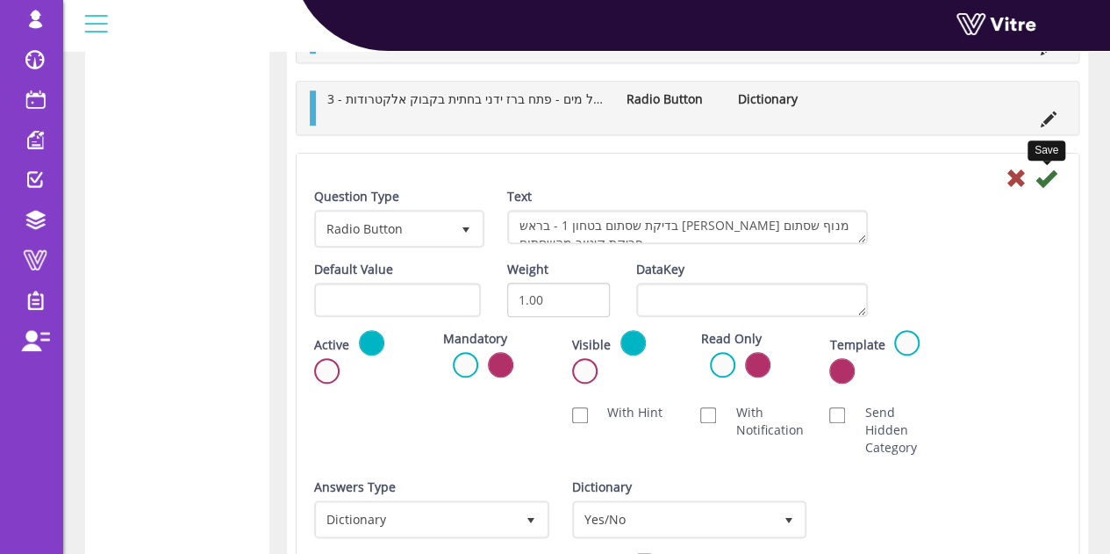
click at [1048, 173] on icon at bounding box center [1045, 178] width 21 height 21
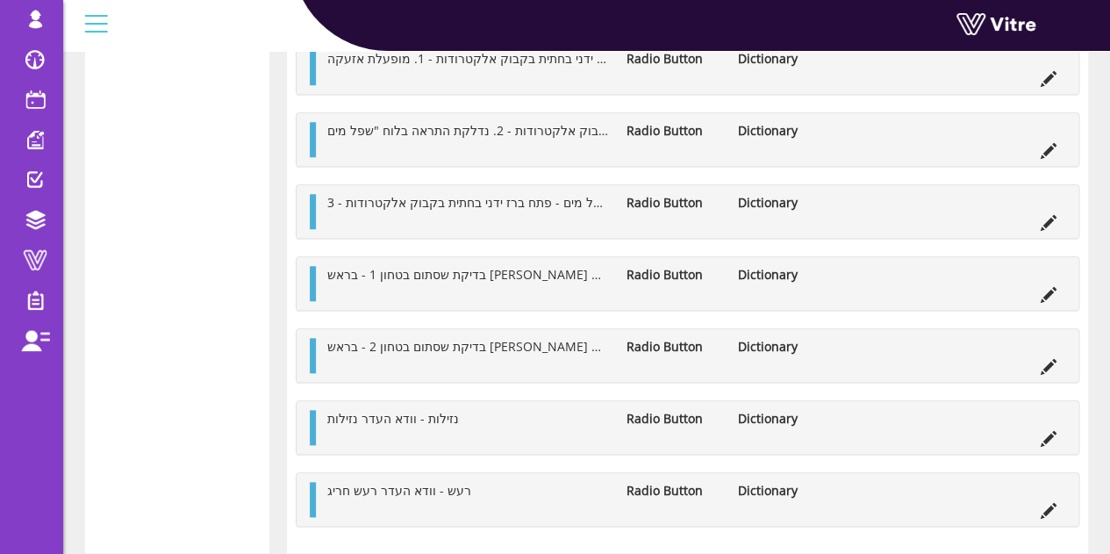
scroll to position [697, 0]
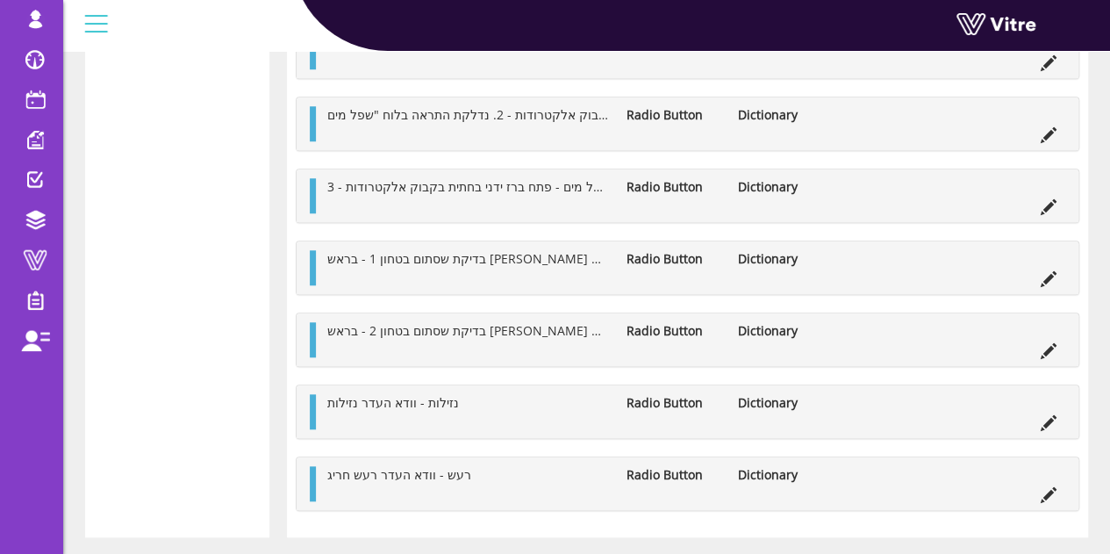
click at [1046, 348] on icon at bounding box center [1049, 351] width 16 height 16
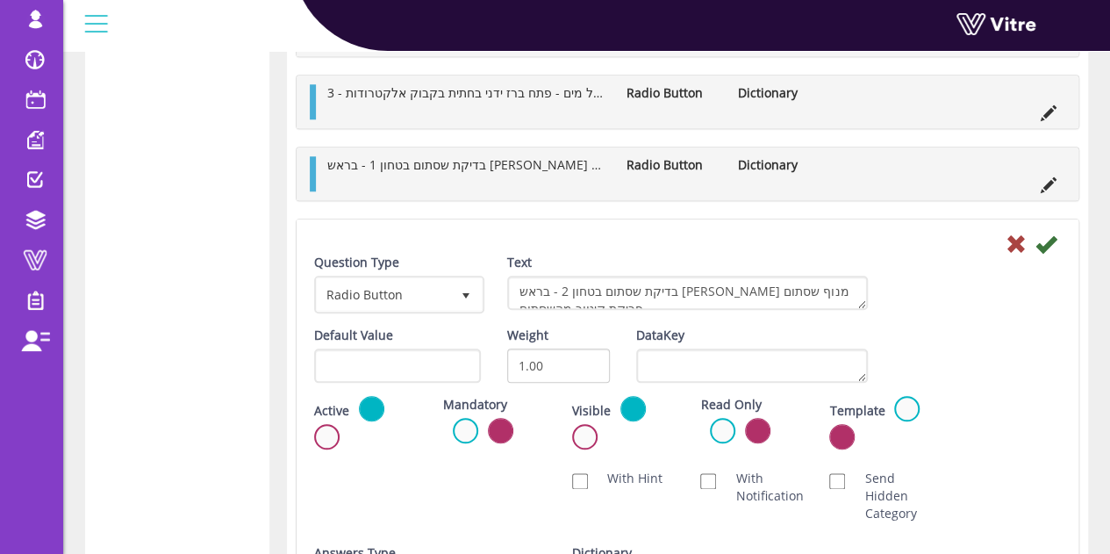
scroll to position [872, 0]
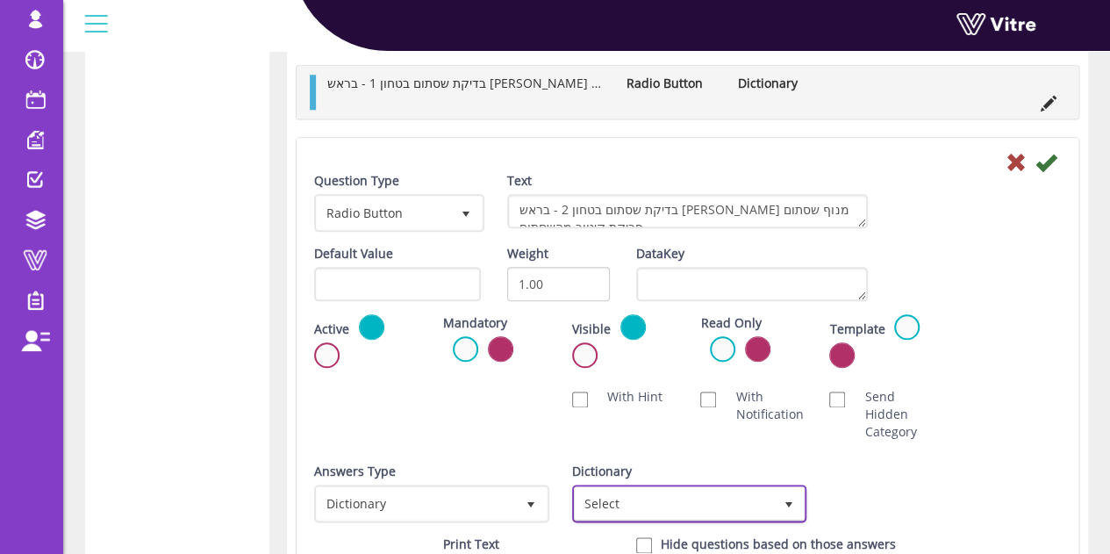
click at [746, 500] on span "Select" at bounding box center [674, 503] width 198 height 32
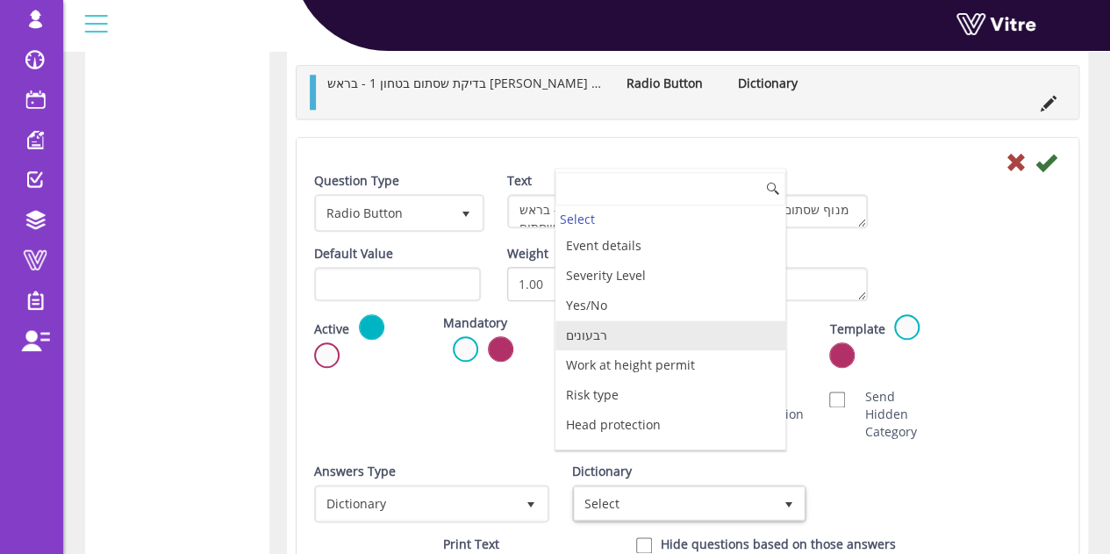
click at [609, 292] on li "Yes/No" at bounding box center [670, 305] width 230 height 30
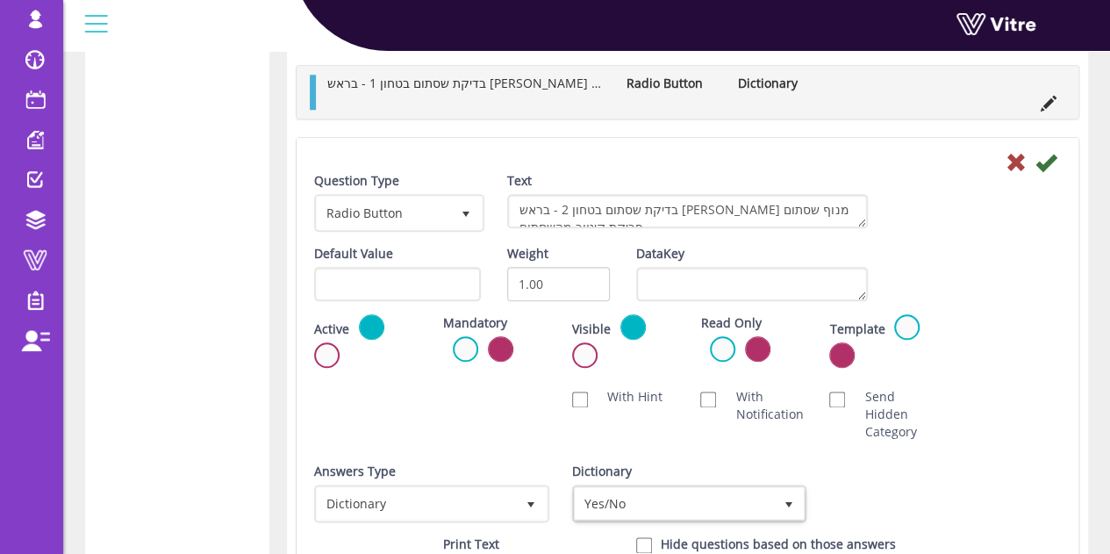
click at [1049, 168] on icon at bounding box center [1045, 162] width 21 height 21
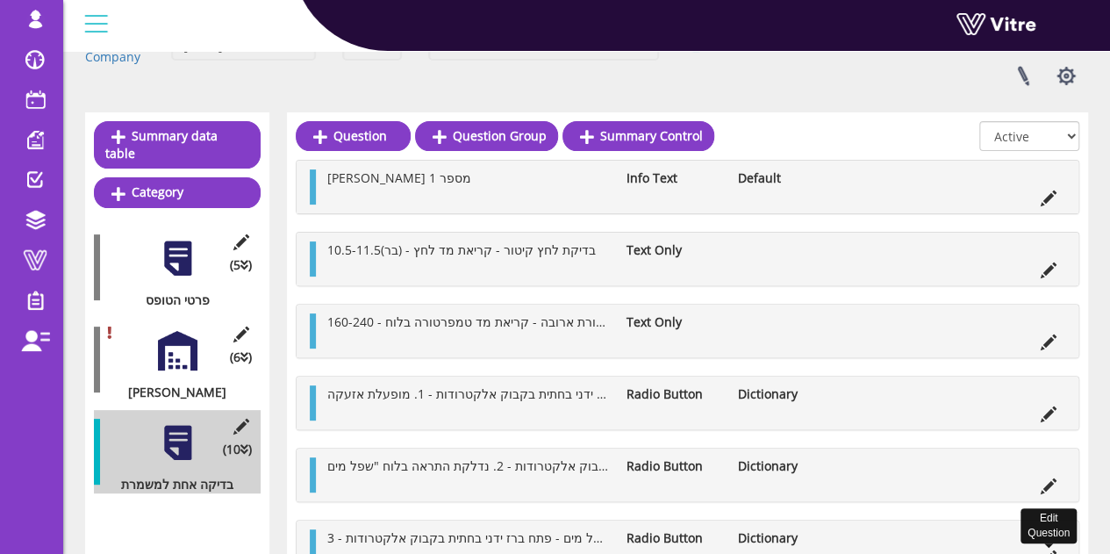
scroll to position [521, 0]
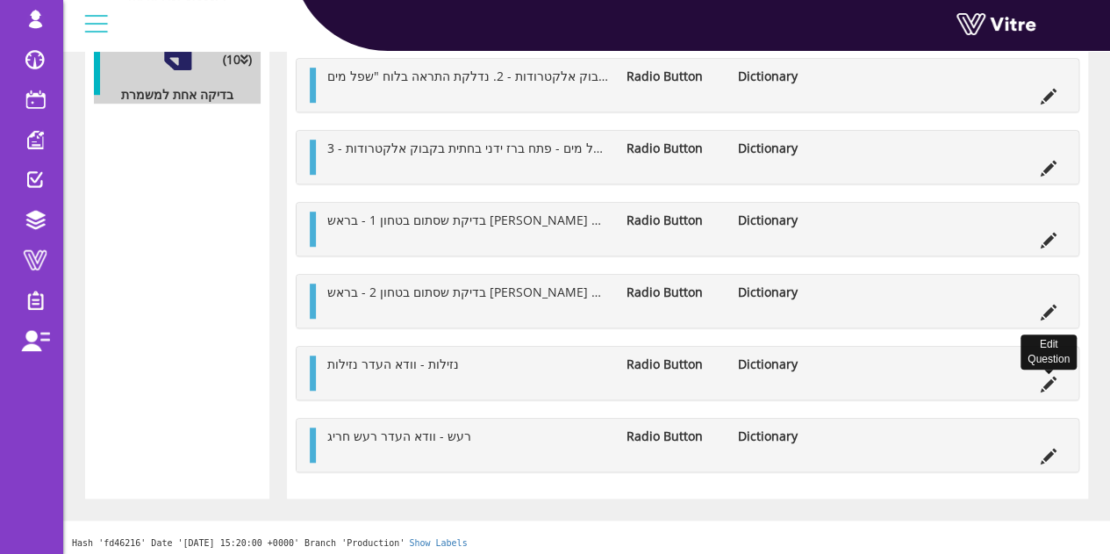
click at [1055, 376] on icon at bounding box center [1049, 384] width 16 height 16
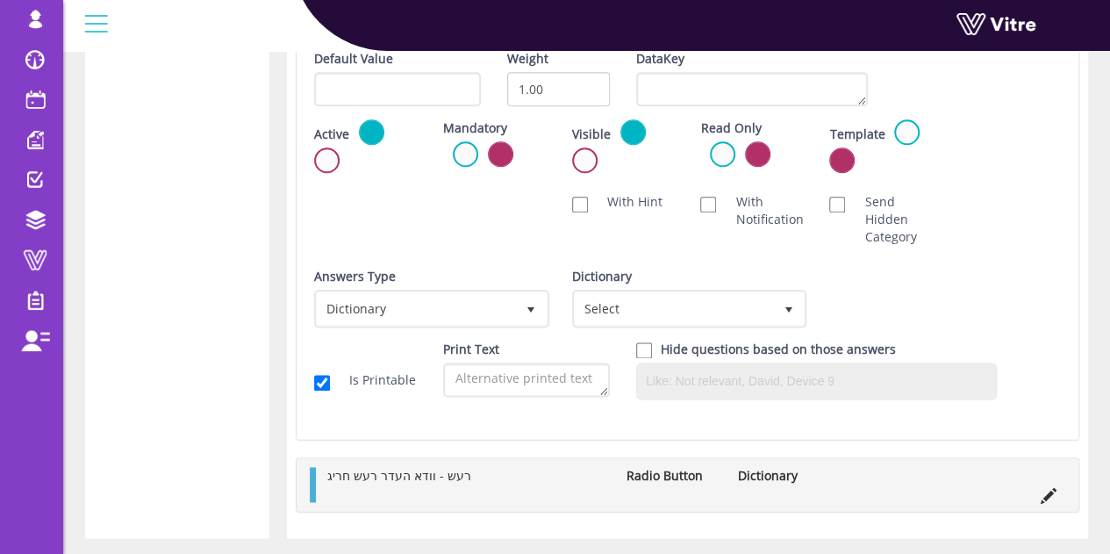
scroll to position [963, 0]
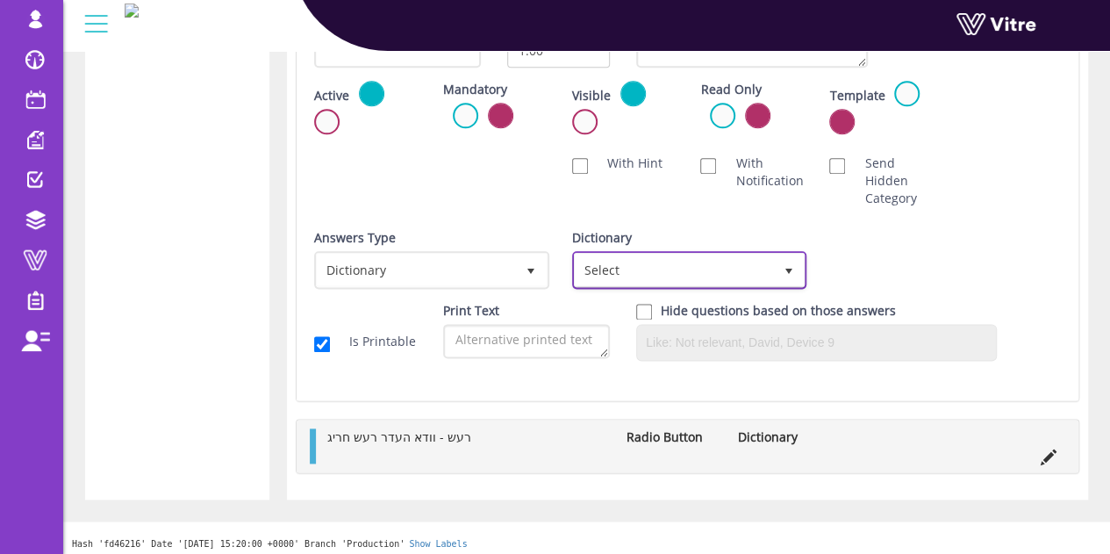
click at [724, 261] on span "Select" at bounding box center [674, 270] width 198 height 32
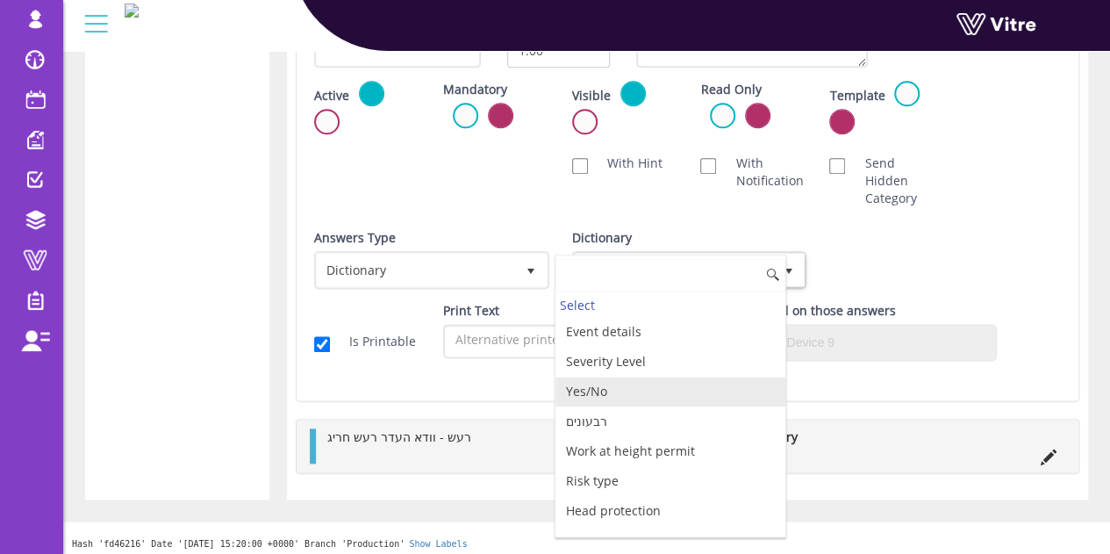
click at [619, 384] on li "Yes/No" at bounding box center [670, 391] width 230 height 30
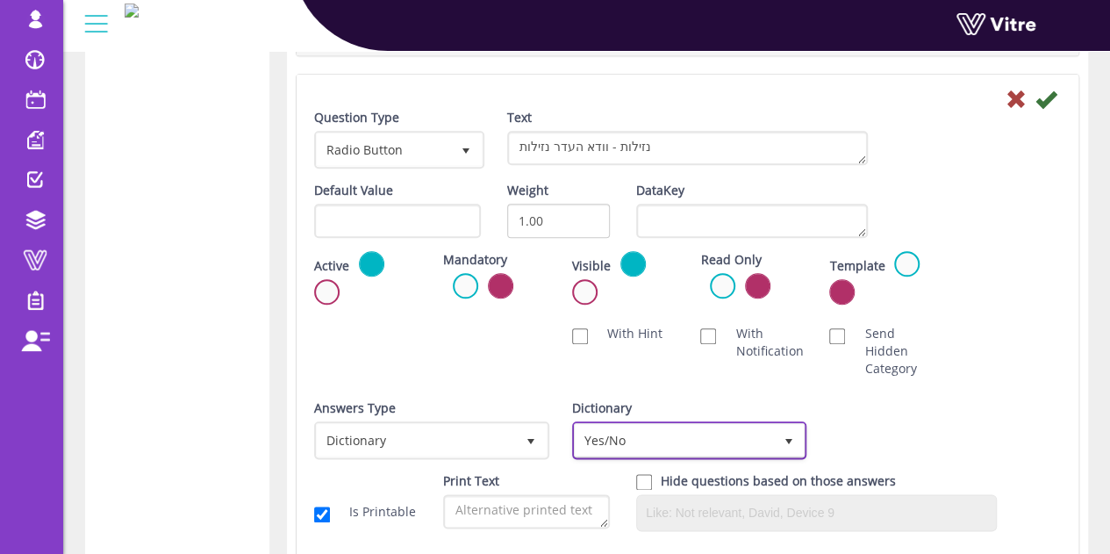
scroll to position [700, 0]
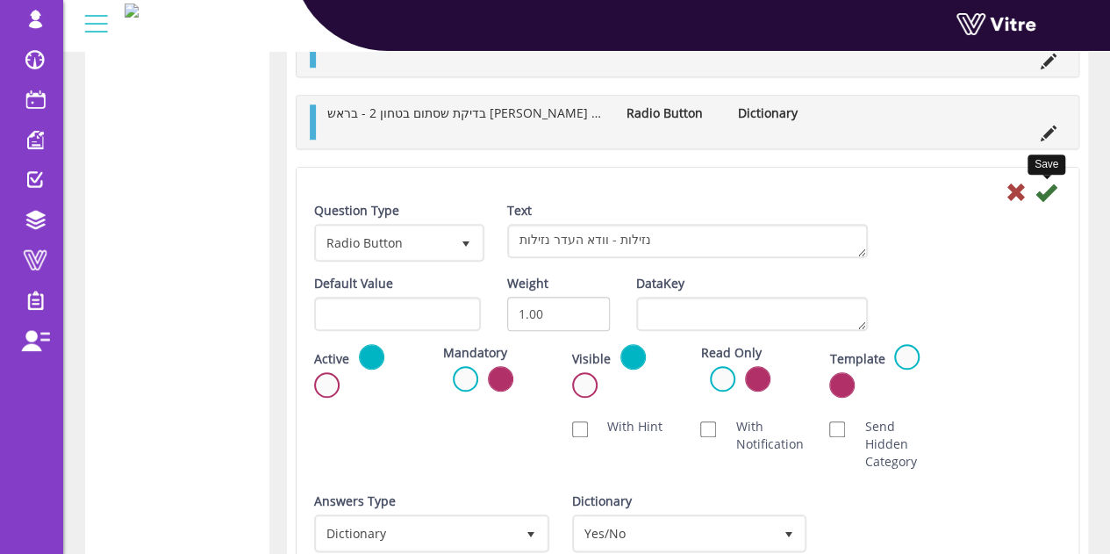
click at [1055, 185] on icon at bounding box center [1045, 192] width 21 height 21
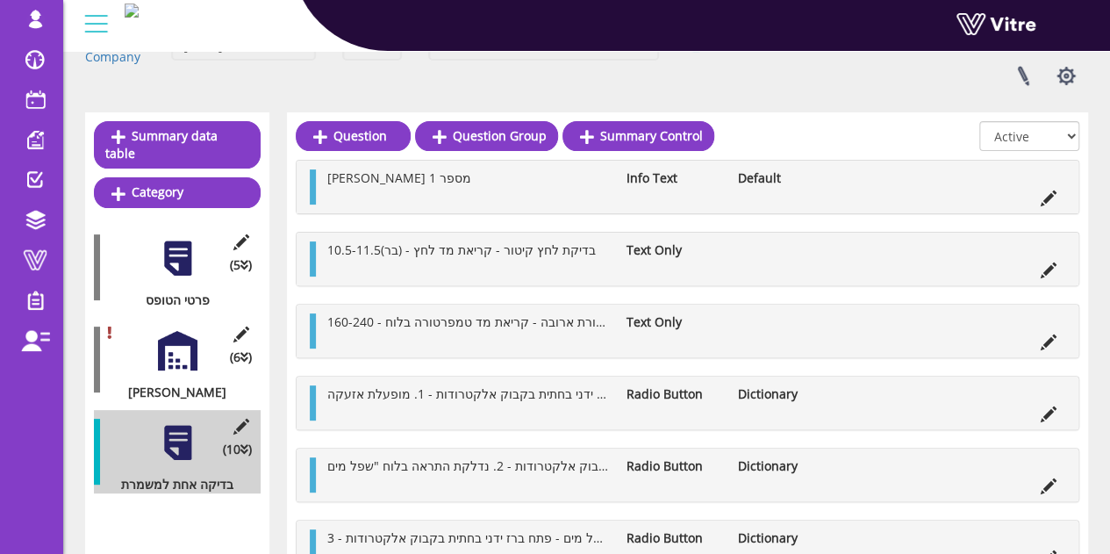
scroll to position [521, 0]
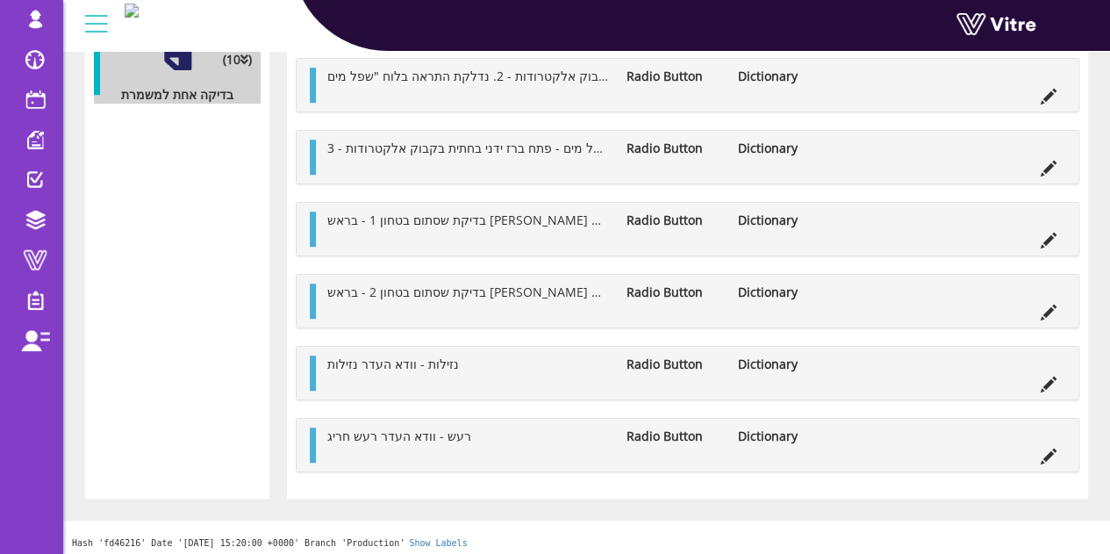
click at [1039, 445] on li at bounding box center [1048, 454] width 33 height 18
click at [1044, 448] on icon at bounding box center [1049, 456] width 16 height 16
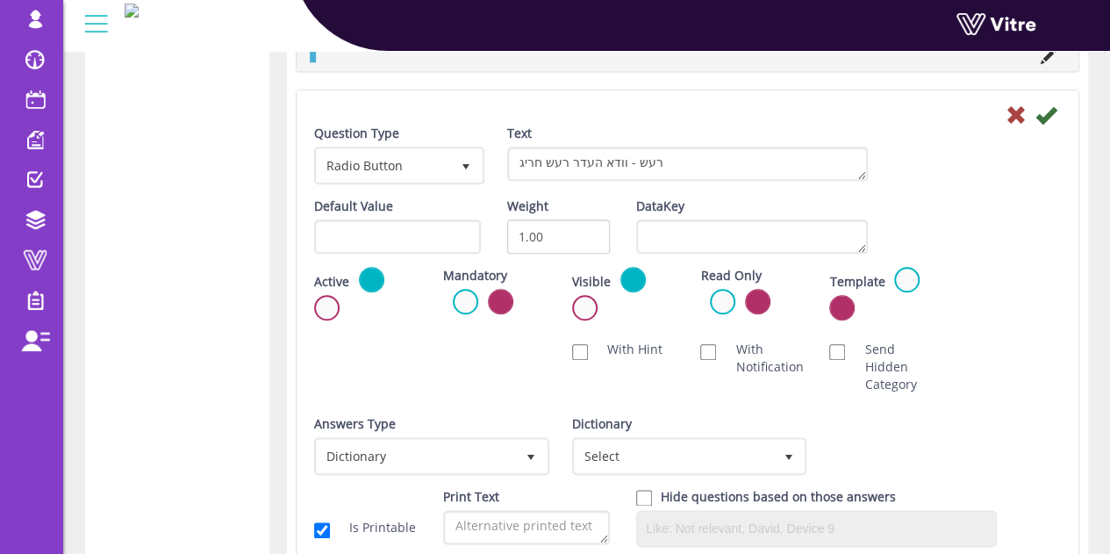
scroll to position [876, 0]
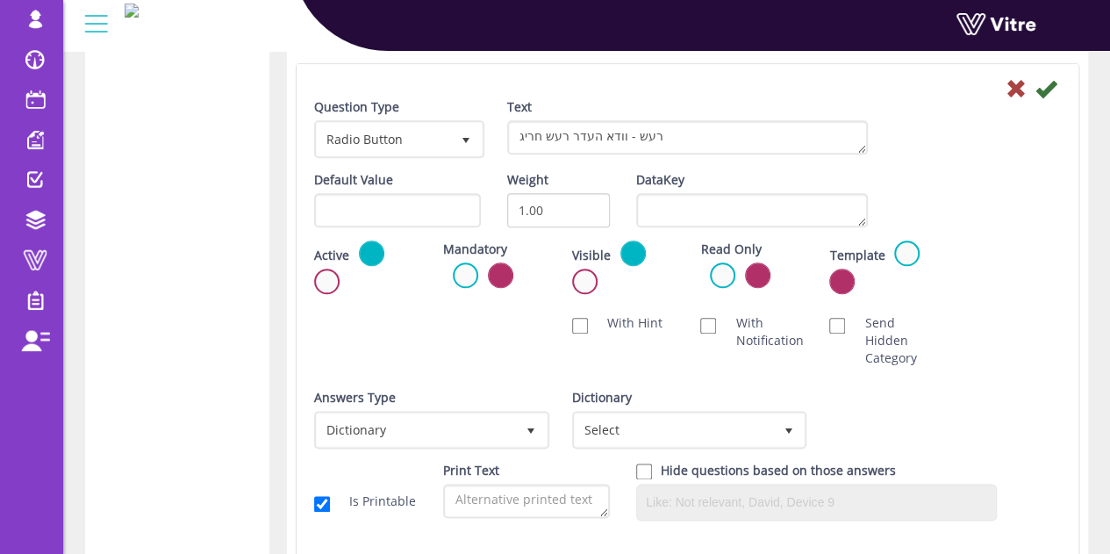
click at [668, 404] on div "Dictionary Select" at bounding box center [688, 419] width 232 height 60
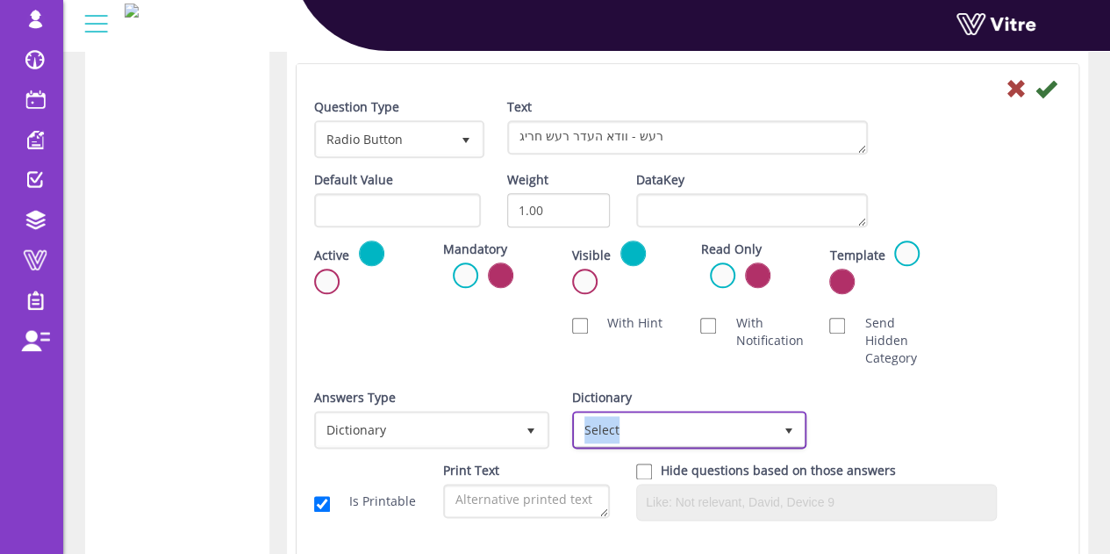
click at [668, 413] on span "Select" at bounding box center [674, 429] width 198 height 32
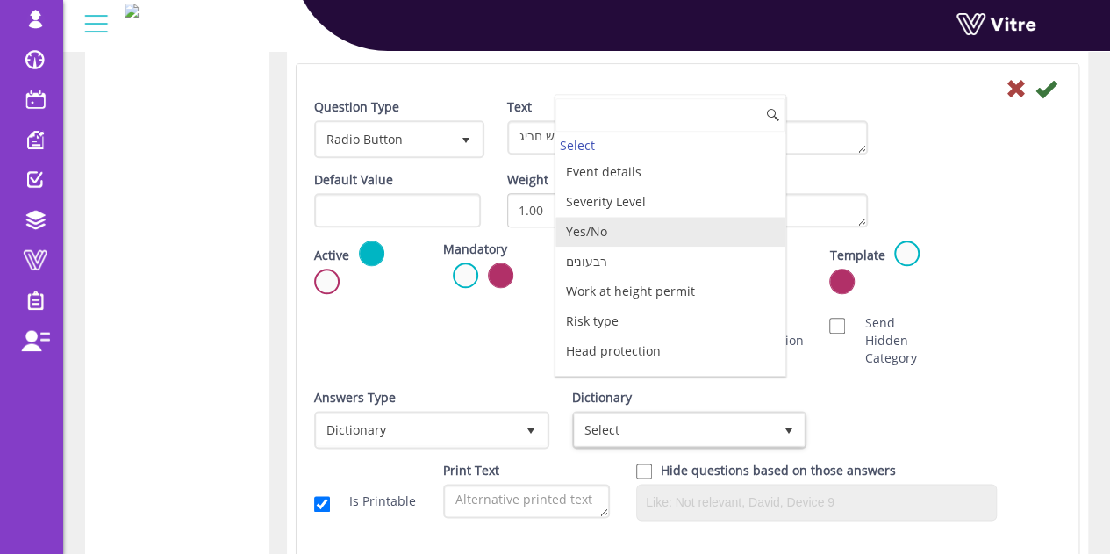
click at [619, 226] on li "Yes/No" at bounding box center [670, 232] width 230 height 30
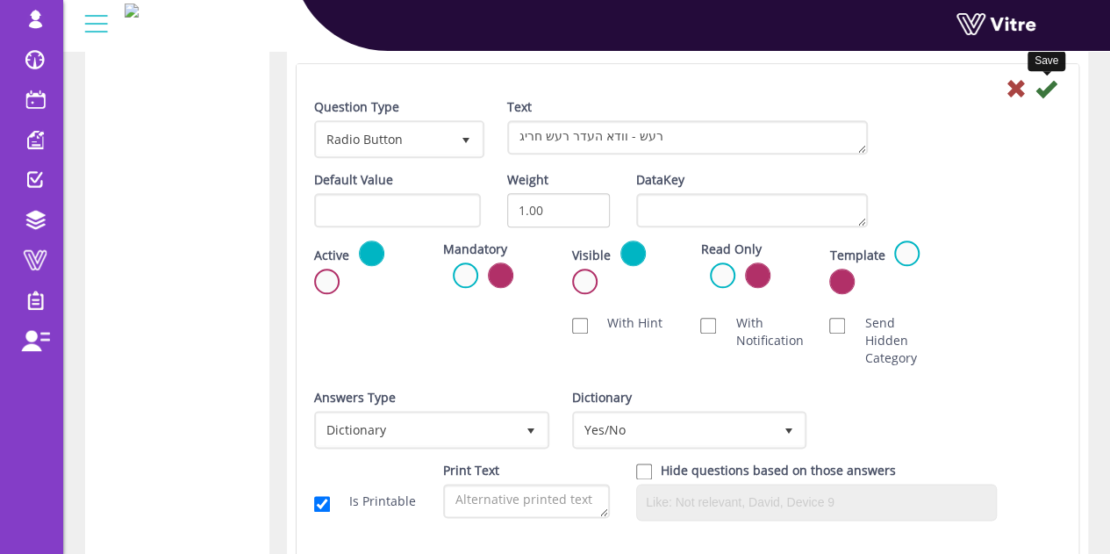
click at [1037, 83] on icon at bounding box center [1045, 88] width 21 height 21
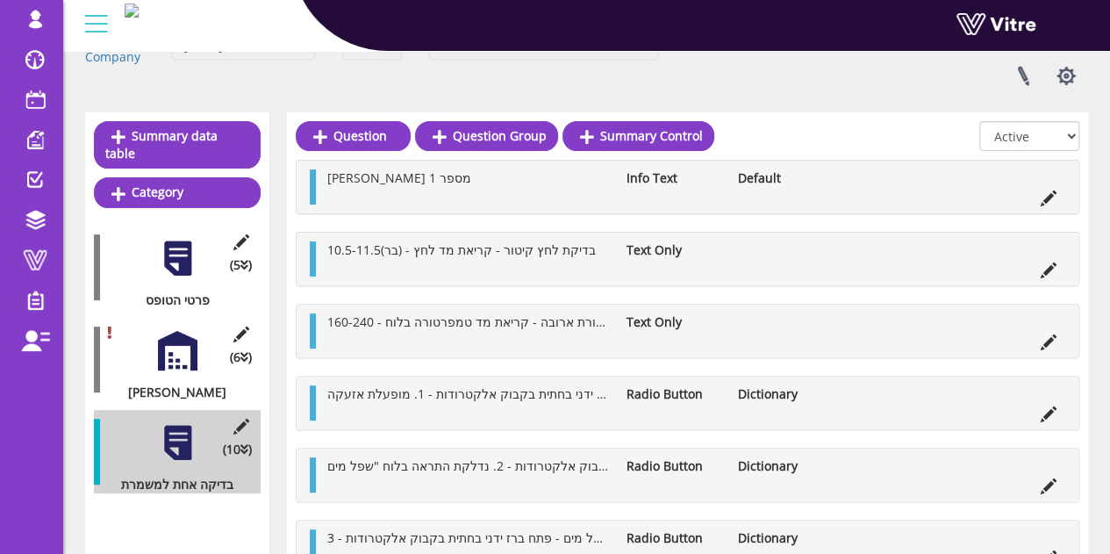
scroll to position [521, 0]
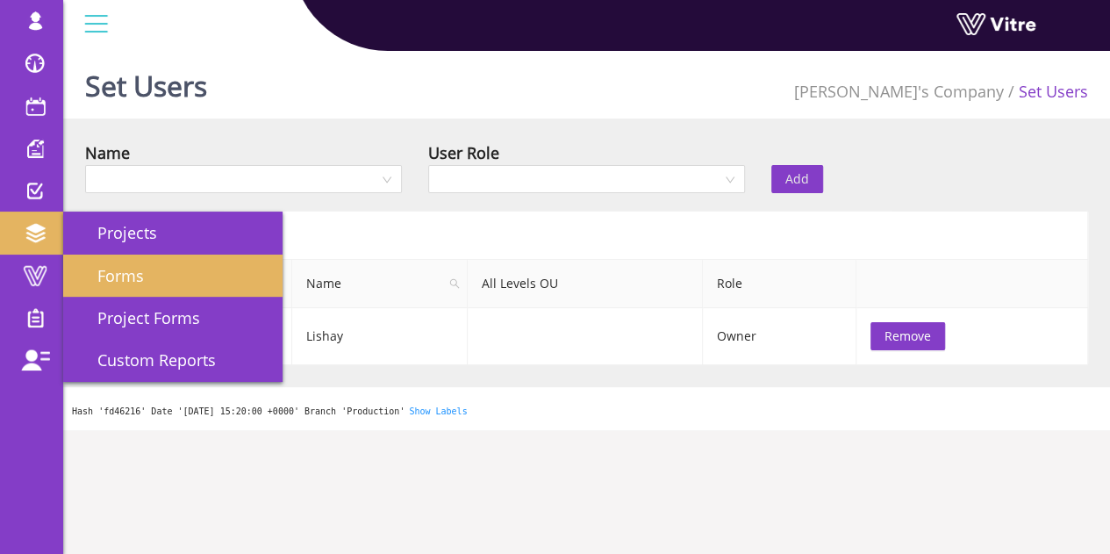
click at [102, 273] on span "Forms" at bounding box center [110, 275] width 68 height 21
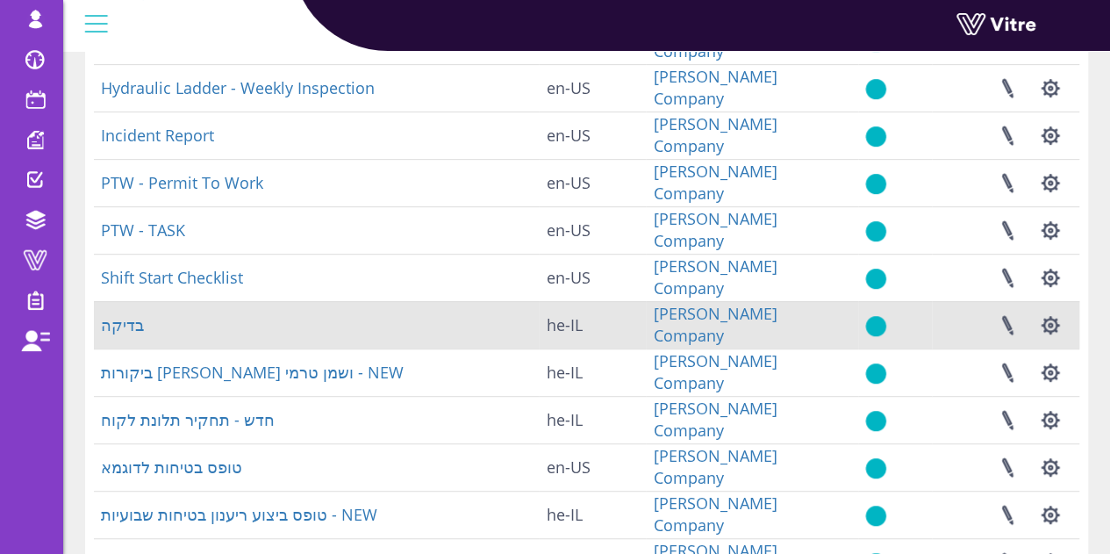
scroll to position [351, 0]
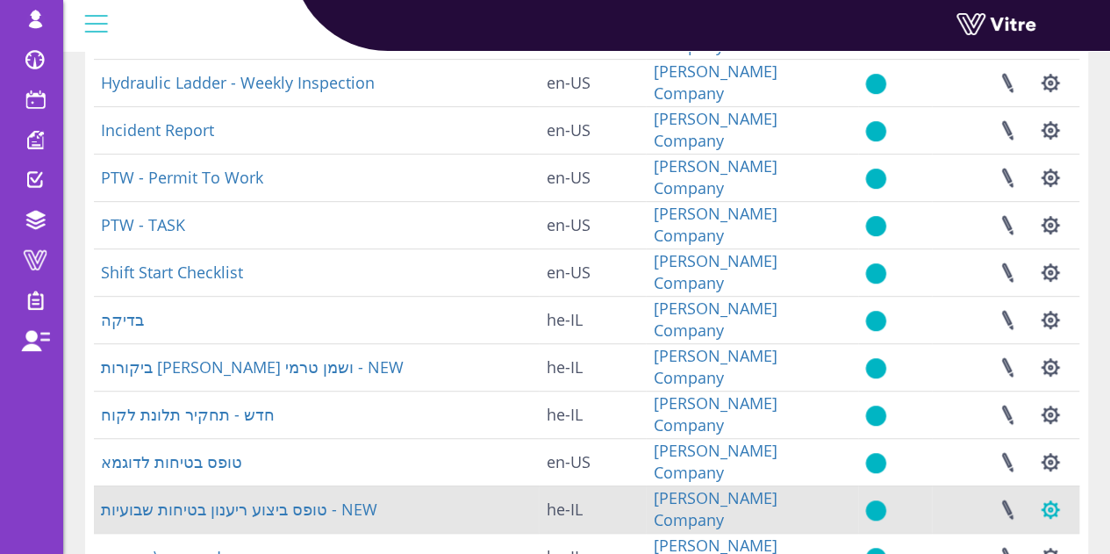
click at [1041, 511] on button "button" at bounding box center [1050, 509] width 44 height 47
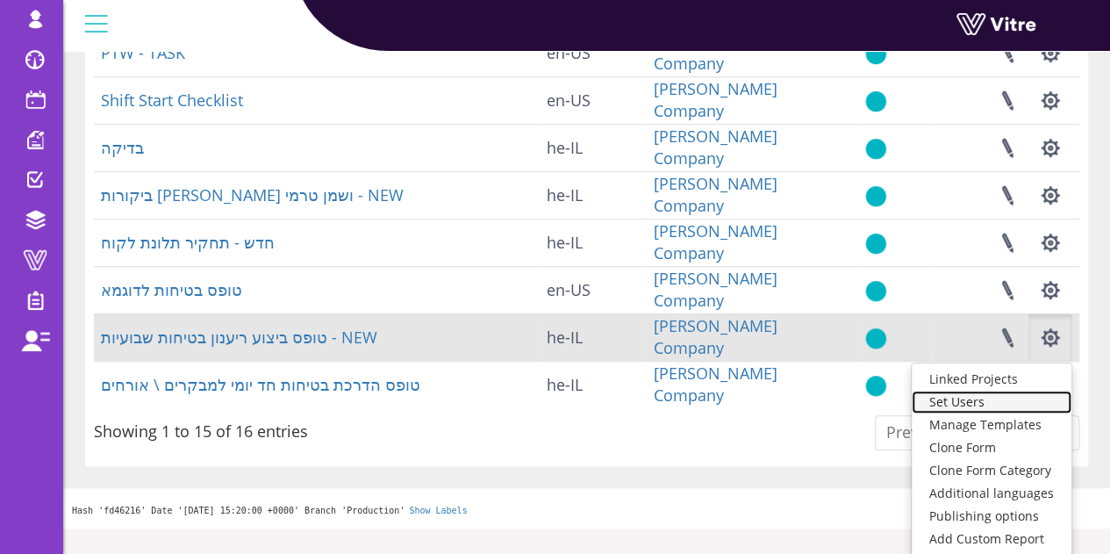
click at [990, 404] on link "Set Users" at bounding box center [992, 401] width 160 height 23
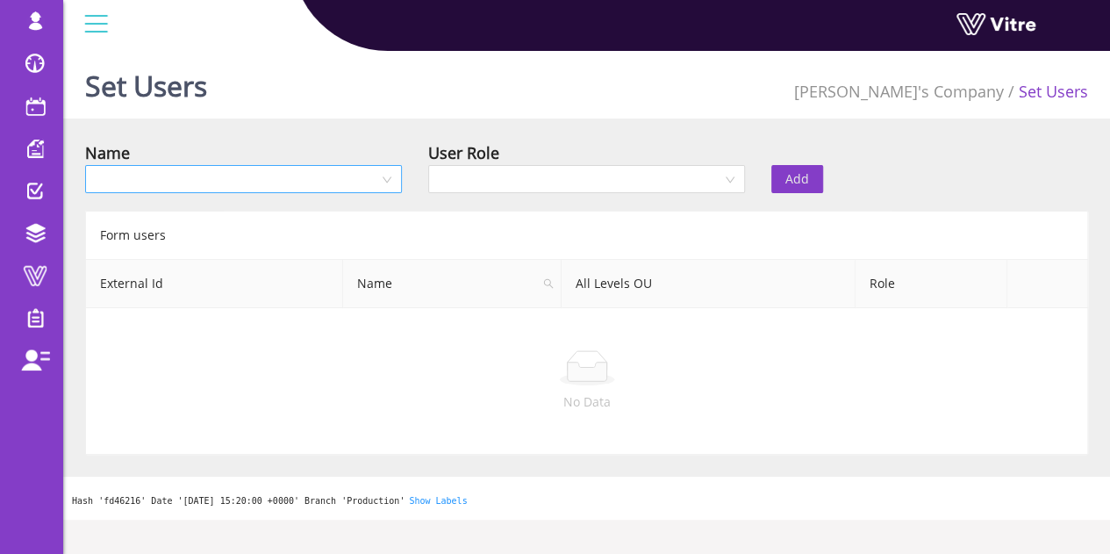
click at [324, 183] on input "search" at bounding box center [237, 179] width 283 height 26
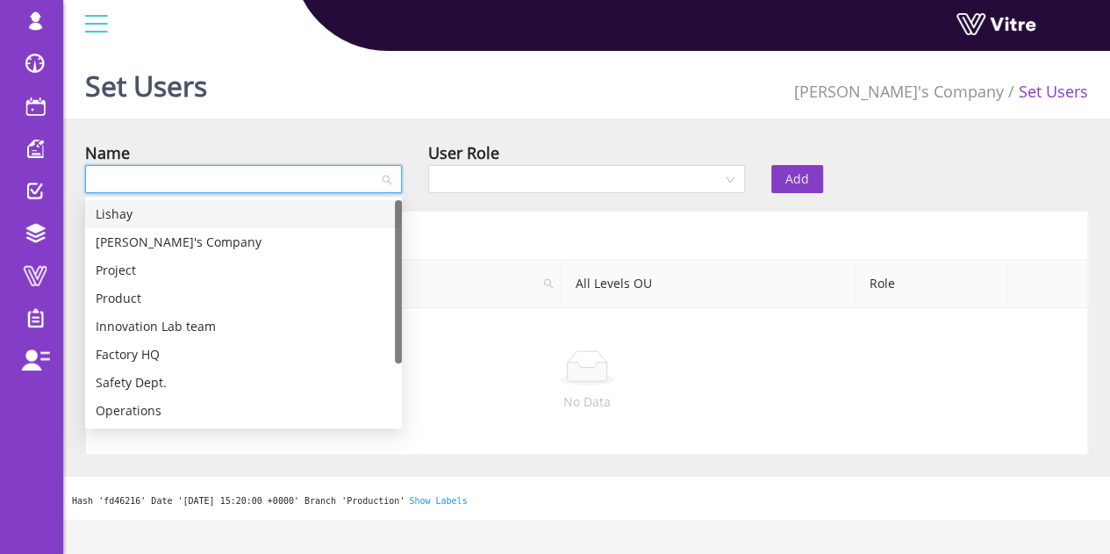
click at [404, 136] on div "Set Users [PERSON_NAME]'s Company Set Users Name User Role Add Form users Exter…" at bounding box center [586, 282] width 1047 height 476
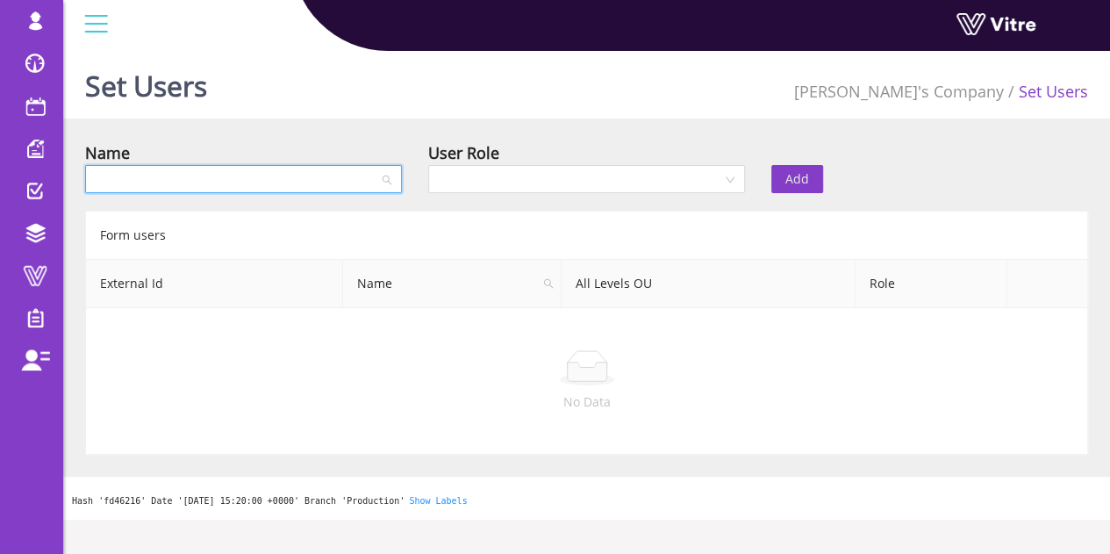
click at [347, 175] on input "search" at bounding box center [237, 179] width 283 height 26
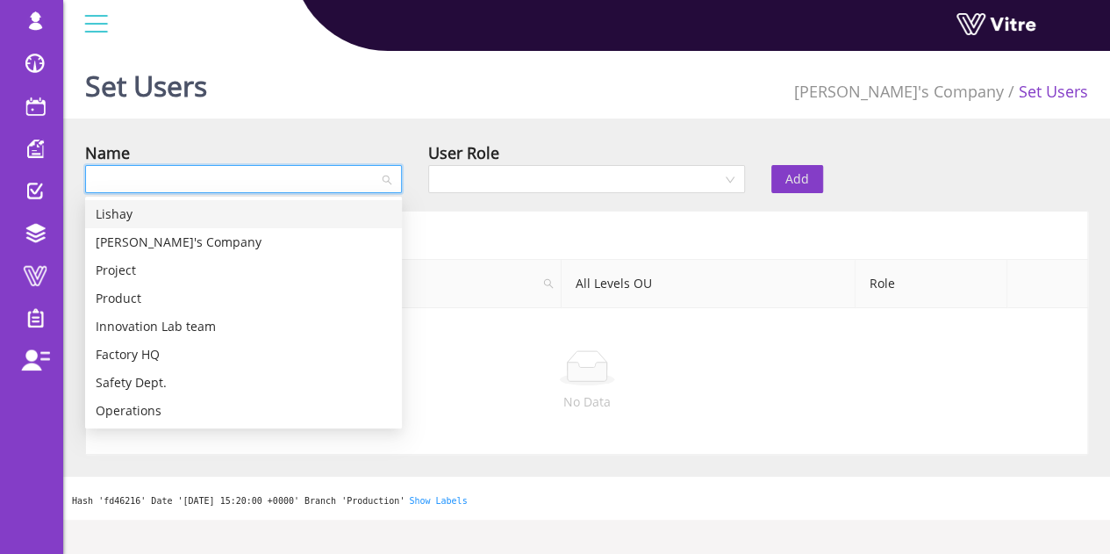
click at [209, 217] on div "Lishay" at bounding box center [244, 213] width 296 height 19
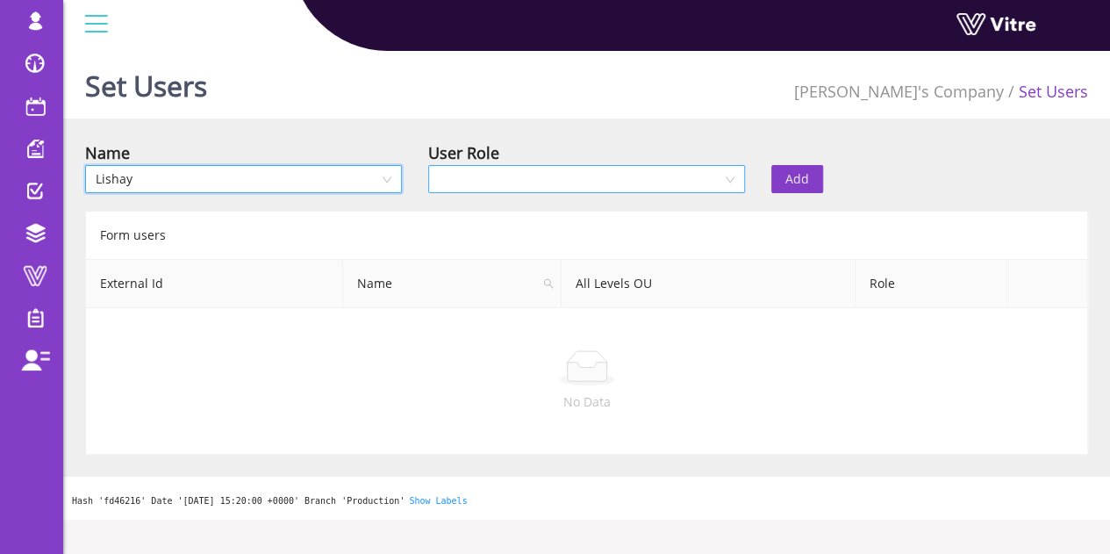
click at [511, 183] on input "search" at bounding box center [580, 179] width 283 height 26
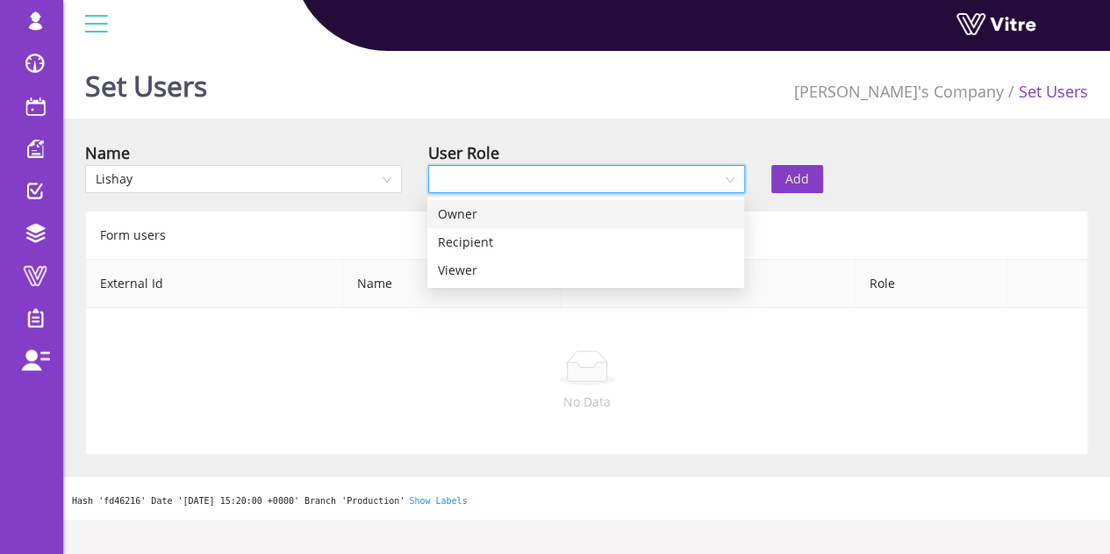
click at [520, 224] on div "Owner" at bounding box center [585, 214] width 317 height 28
click at [789, 175] on span "Add" at bounding box center [797, 178] width 24 height 19
